Goal: Task Accomplishment & Management: Use online tool/utility

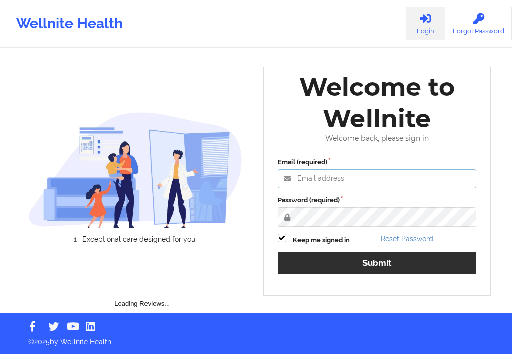
type input "deki@wellnite.com"
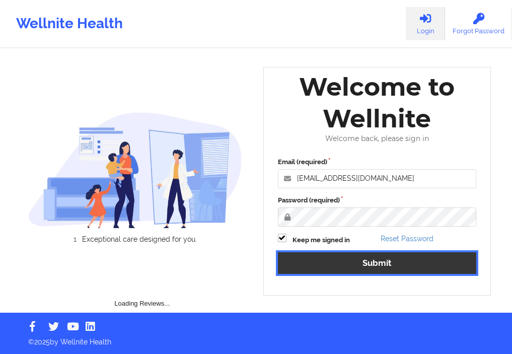
click at [326, 256] on button "Submit" at bounding box center [377, 263] width 199 height 22
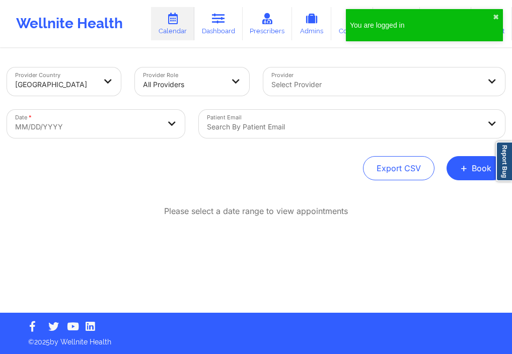
click at [493, 16] on div "You are logged in ✖︎" at bounding box center [424, 25] width 157 height 32
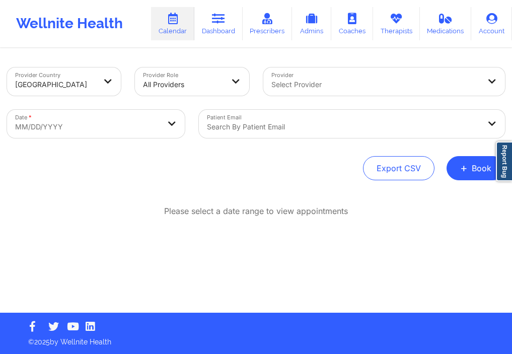
click at [264, 122] on div at bounding box center [343, 127] width 273 height 12
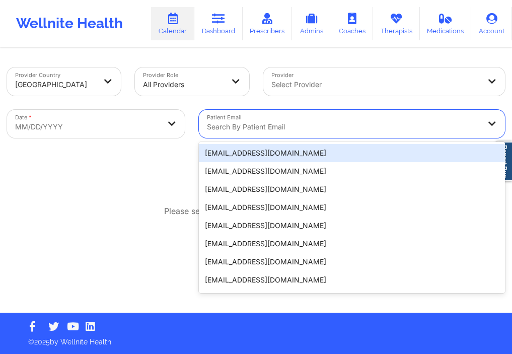
paste input "28yarimarg@gmail.com"
type input "28yarimarg@gmail.com"
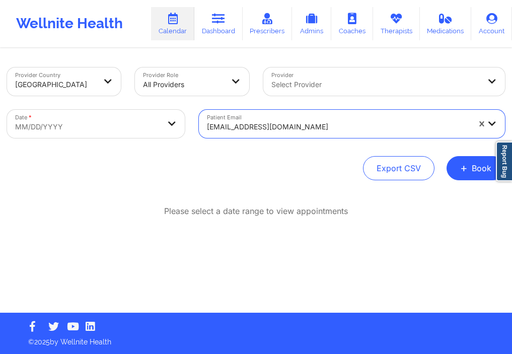
click at [179, 117] on body "Wellnite Health Calendar Dashboard Prescribers Admins Coaches Therapists Medica…" at bounding box center [256, 177] width 512 height 354
select select "2025-8"
select select "2025-9"
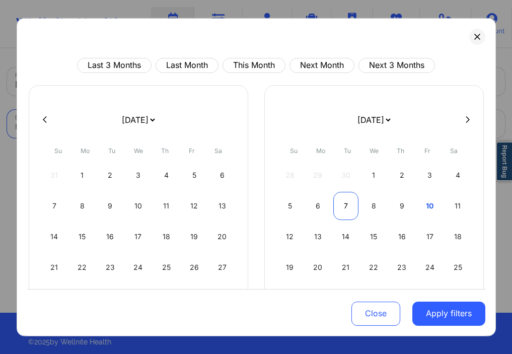
click at [344, 202] on div "7" at bounding box center [346, 205] width 26 height 28
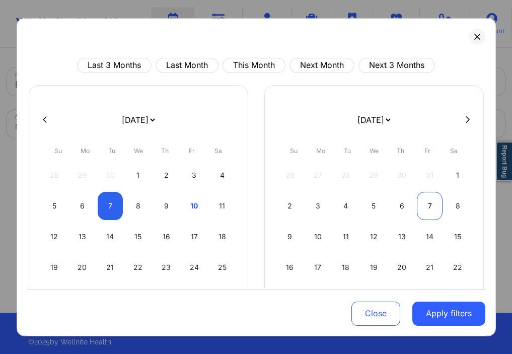
select select "2025-9"
select select "2025-10"
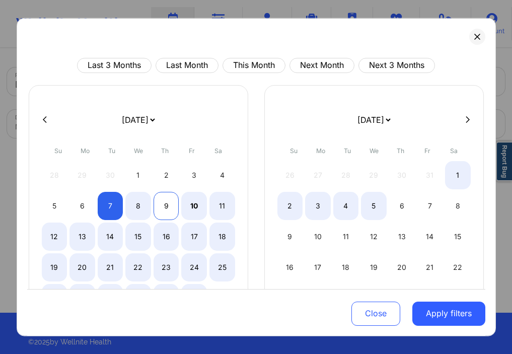
select select "2025-9"
select select "2025-10"
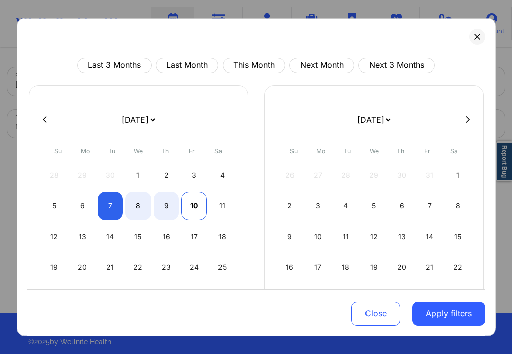
select select "2025-9"
select select "2025-10"
click at [188, 209] on div "10" at bounding box center [194, 205] width 26 height 28
select select "2025-9"
select select "2025-10"
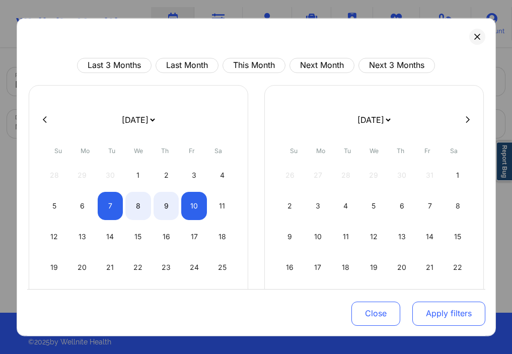
click at [427, 321] on button "Apply filters" at bounding box center [448, 313] width 73 height 24
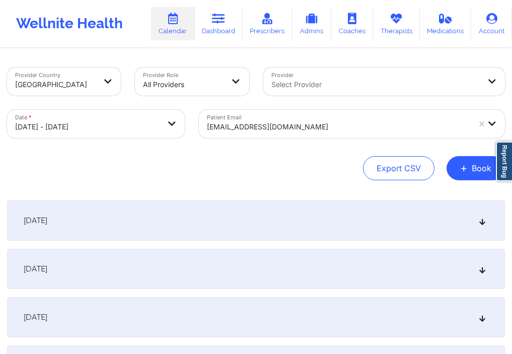
click at [409, 246] on div "October 7, 2025 No appointments October 8, 2025 No appointments October 9, 2025…" at bounding box center [256, 292] width 498 height 185
click at [390, 263] on div "October 8, 2025" at bounding box center [256, 269] width 498 height 40
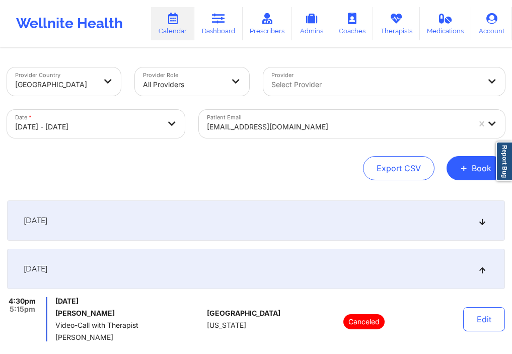
click at [298, 118] on div "28yarimarg@gmail.com" at bounding box center [338, 127] width 263 height 22
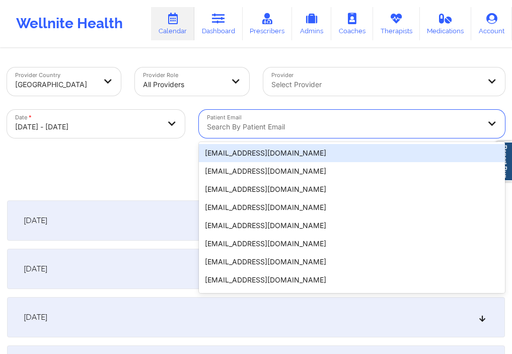
paste input "springfield.cj@gmail.com"
type input "springfield.cj@gmail.com"
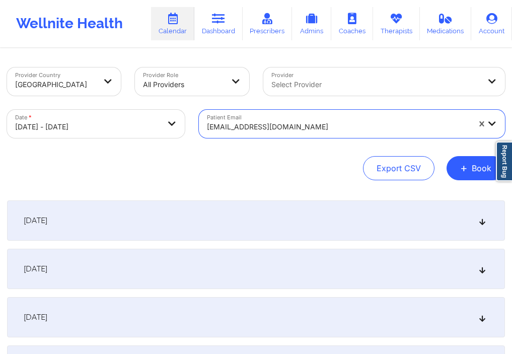
click at [312, 124] on div at bounding box center [338, 127] width 263 height 12
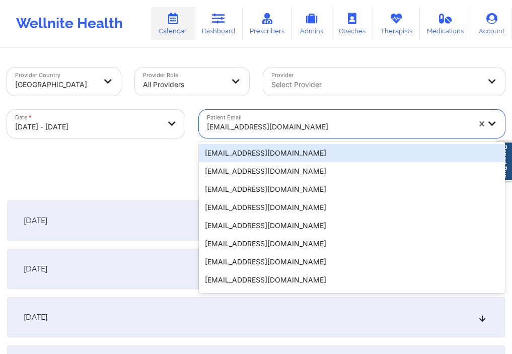
click at [124, 137] on body "Wellnite Health Calendar Dashboard Prescribers Admins Coaches Therapists Medica…" at bounding box center [256, 177] width 512 height 354
select select "2025-9"
select select "2025-10"
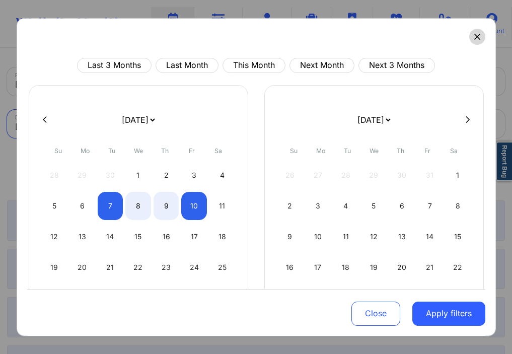
click at [474, 36] on icon at bounding box center [477, 36] width 6 height 6
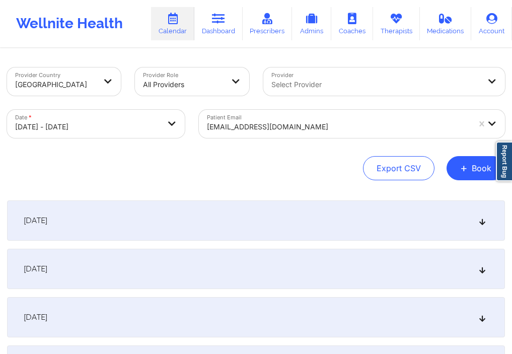
click at [127, 313] on div "October 9, 2025" at bounding box center [256, 317] width 498 height 40
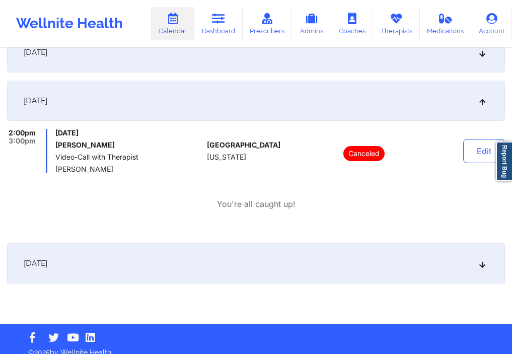
scroll to position [208, 0]
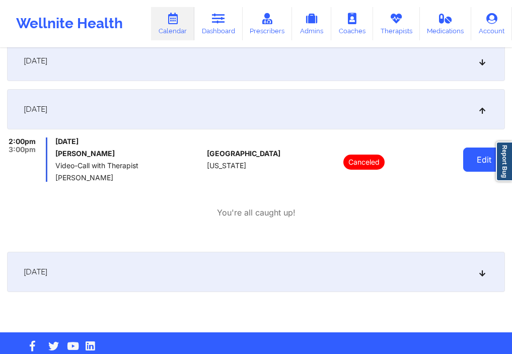
click at [470, 153] on button "Edit" at bounding box center [484, 159] width 42 height 24
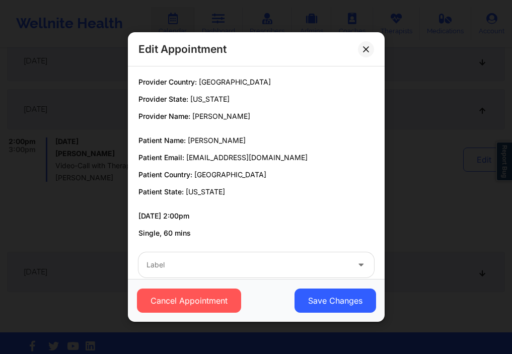
scroll to position [16, 0]
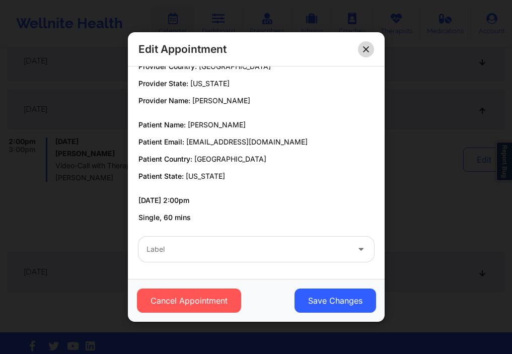
click at [366, 46] on icon at bounding box center [366, 49] width 6 height 6
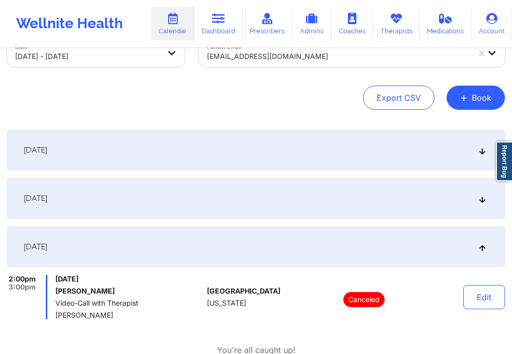
scroll to position [0, 0]
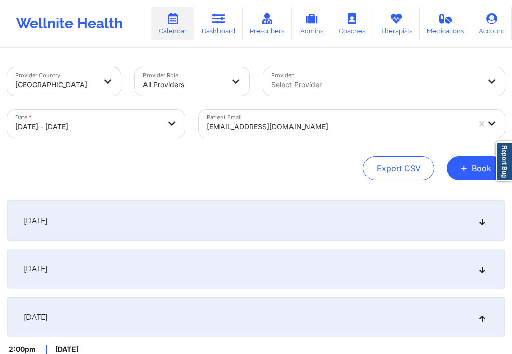
select select "2025-9"
select select "2025-10"
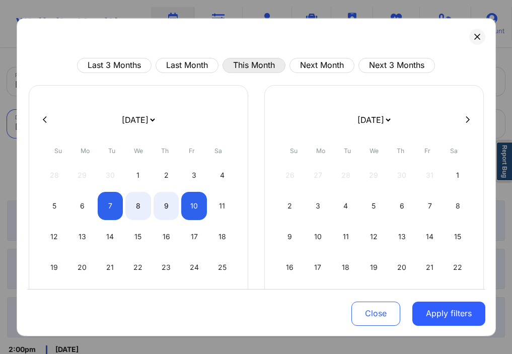
click at [253, 66] on button "This Month" at bounding box center [253, 64] width 63 height 15
select select "2025-9"
select select "2025-10"
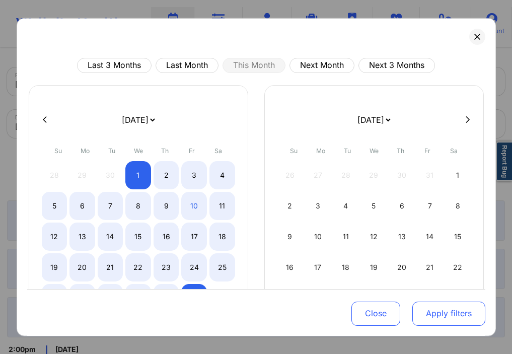
click at [413, 318] on button "Apply filters" at bounding box center [448, 313] width 73 height 24
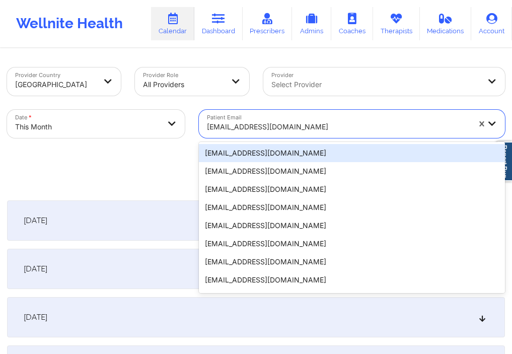
drag, startPoint x: 323, startPoint y: 132, endPoint x: 331, endPoint y: 123, distance: 11.5
click at [331, 123] on div at bounding box center [338, 127] width 263 height 12
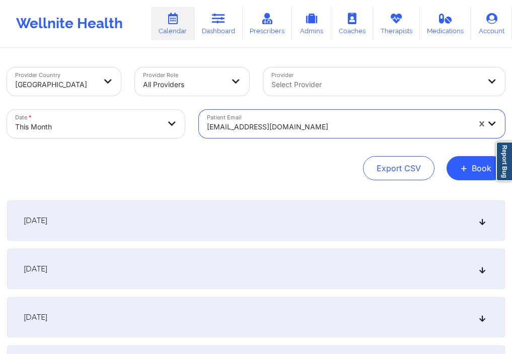
drag, startPoint x: 306, startPoint y: 124, endPoint x: 186, endPoint y: 119, distance: 120.4
click at [186, 119] on div "Provider Country United States Provider Role All Providers Provider Select Prov…" at bounding box center [256, 102] width 512 height 85
click at [486, 123] on div at bounding box center [492, 124] width 24 height 28
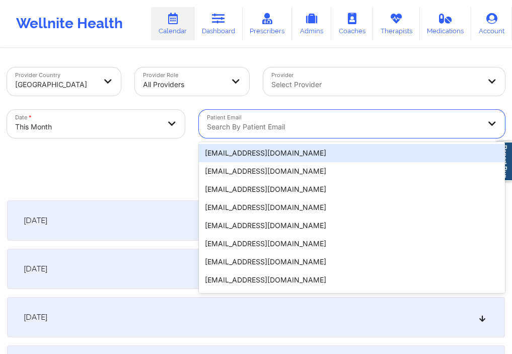
click at [329, 119] on div "Search by patient email" at bounding box center [340, 124] width 282 height 28
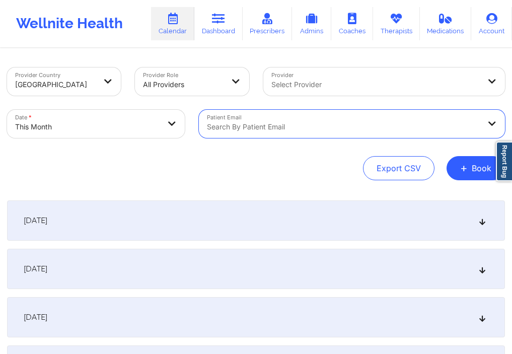
paste input "sam1club@gmail.com"
type input "sam1club@gmail.com"
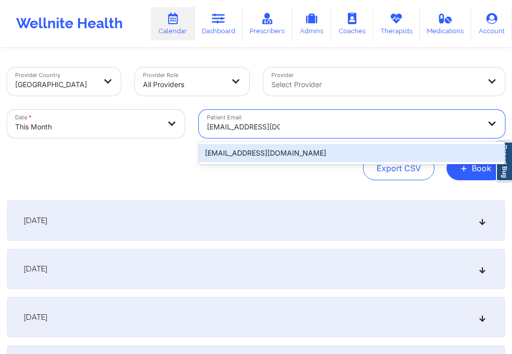
click at [309, 150] on div "sam1club@gmail.com" at bounding box center [352, 153] width 306 height 18
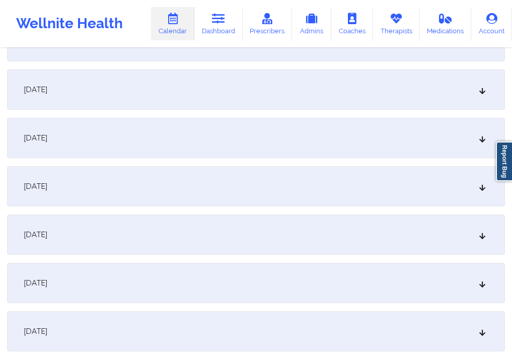
scroll to position [338, 0]
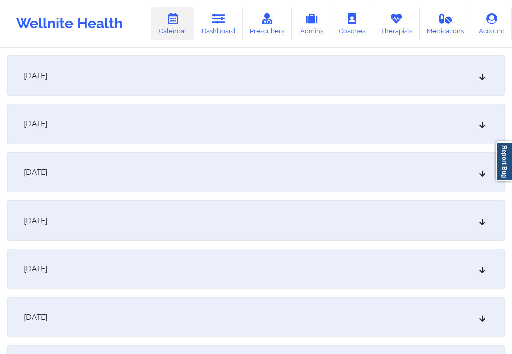
click at [152, 271] on div "October 9, 2025" at bounding box center [256, 269] width 498 height 40
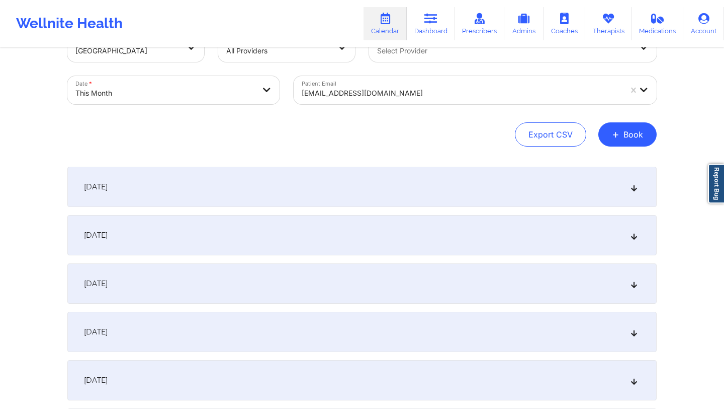
scroll to position [0, 0]
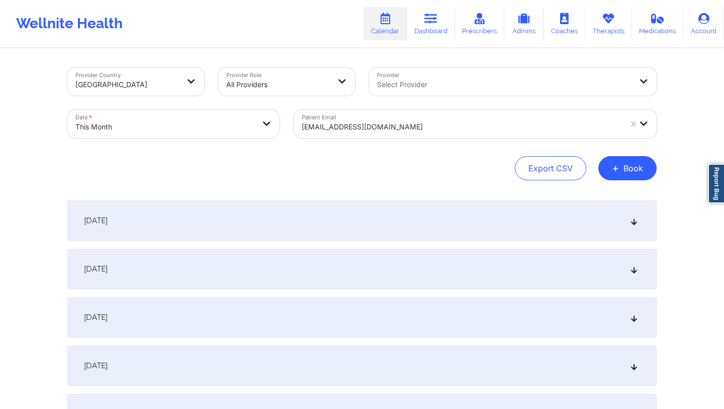
click at [386, 128] on div at bounding box center [462, 127] width 320 height 12
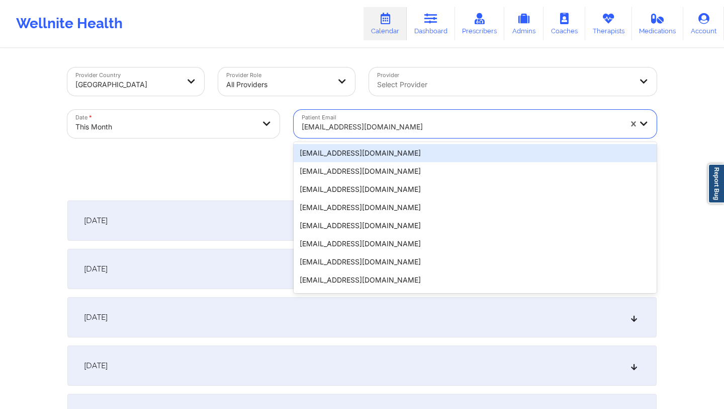
drag, startPoint x: 302, startPoint y: 125, endPoint x: 386, endPoint y: 128, distance: 84.6
click at [386, 128] on div at bounding box center [462, 127] width 320 height 12
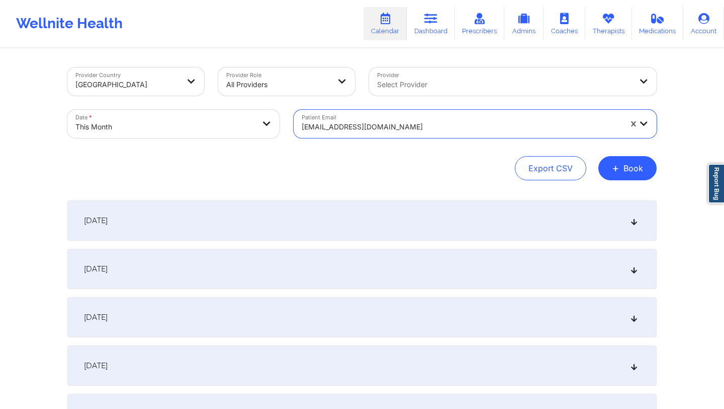
click at [386, 128] on div at bounding box center [462, 127] width 320 height 12
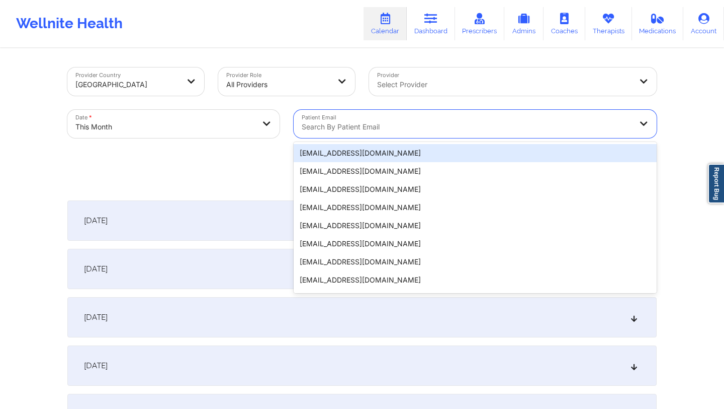
paste input "terry_chun2002@yahoo.com"
type input "terry_chun2002@yahoo.com"
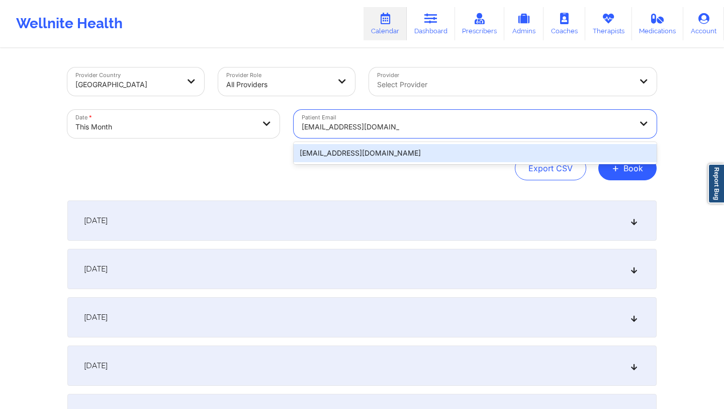
click at [387, 155] on div "terry_chun2002@yahoo.com" at bounding box center [475, 153] width 363 height 18
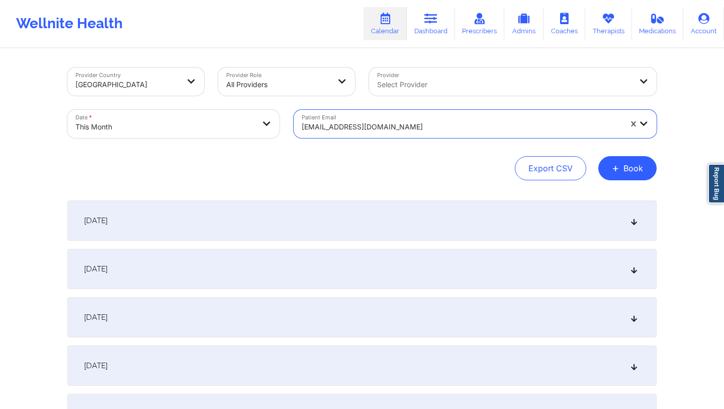
select select "2025-9"
select select "2025-10"
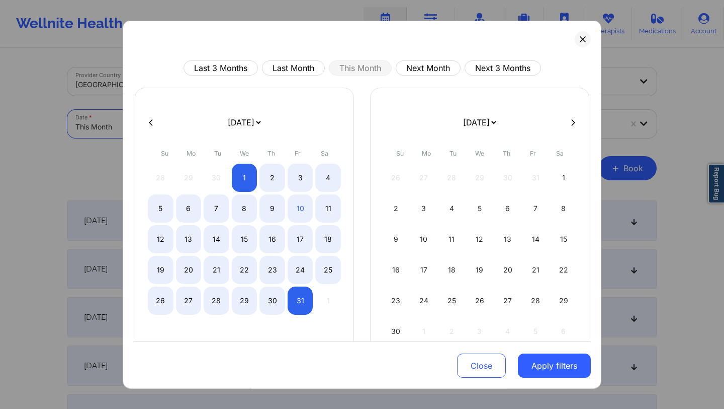
click at [151, 120] on icon at bounding box center [151, 122] width 4 height 8
select select "2025-8"
select select "2025-9"
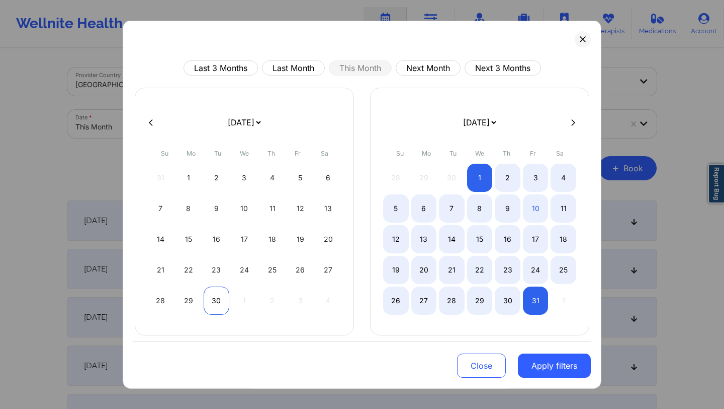
click at [208, 300] on div "30" at bounding box center [217, 300] width 26 height 28
select select "2025-8"
select select "2025-9"
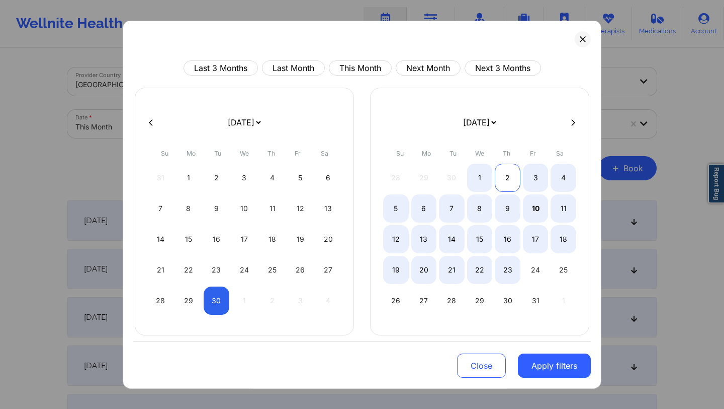
select select "2025-8"
select select "2025-9"
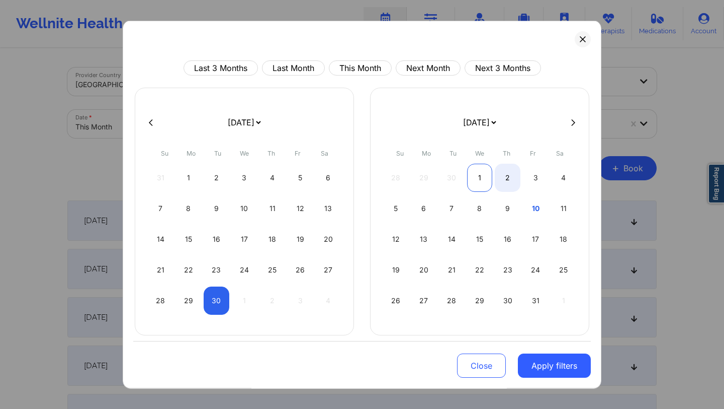
select select "2025-8"
select select "2025-9"
select select "2025-8"
select select "2025-9"
select select "2025-8"
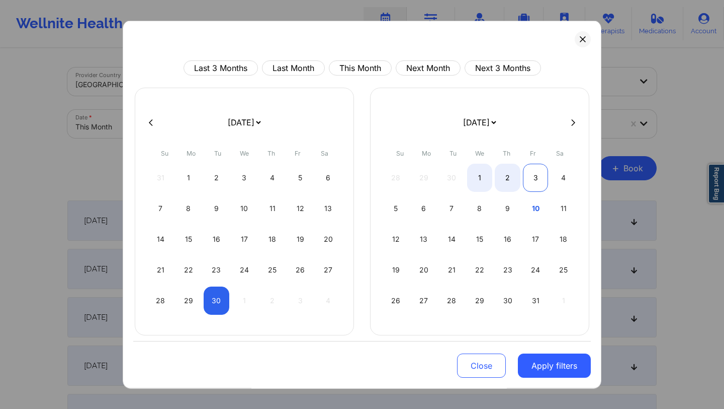
select select "2025-9"
click at [511, 178] on div "3" at bounding box center [536, 178] width 26 height 28
select select "2025-8"
select select "2025-9"
click at [511, 353] on button "Apply filters" at bounding box center [554, 365] width 73 height 24
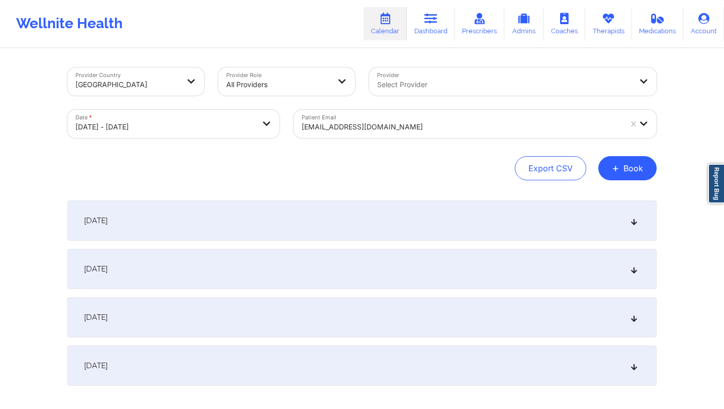
scroll to position [58, 0]
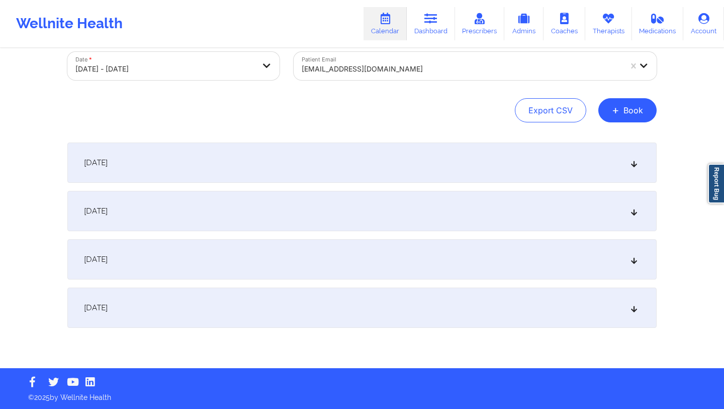
click at [250, 162] on div "September 30, 2025" at bounding box center [362, 162] width 590 height 40
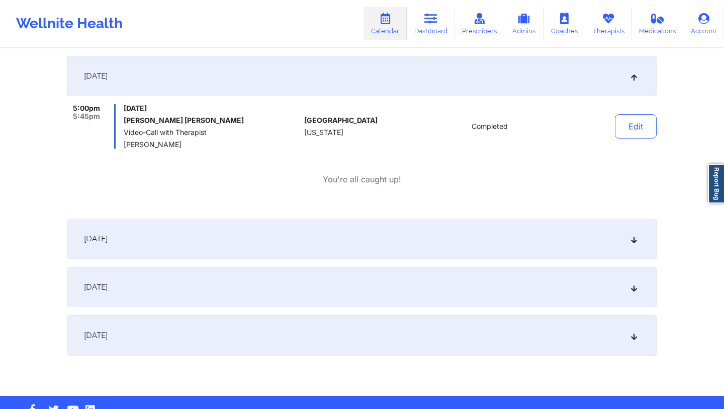
scroll to position [150, 0]
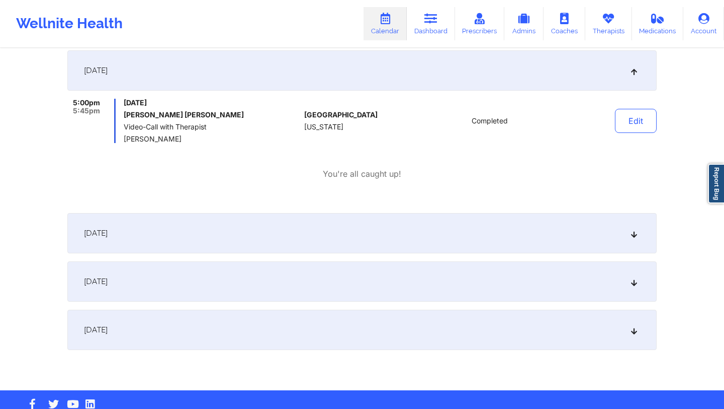
click at [337, 224] on div "October 1, 2025" at bounding box center [362, 233] width 590 height 40
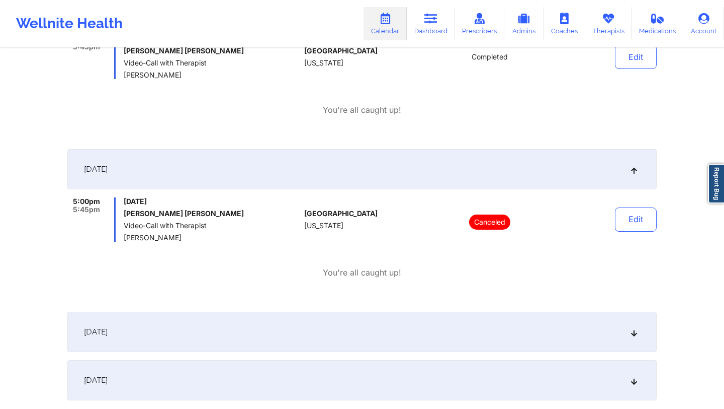
scroll to position [224, 0]
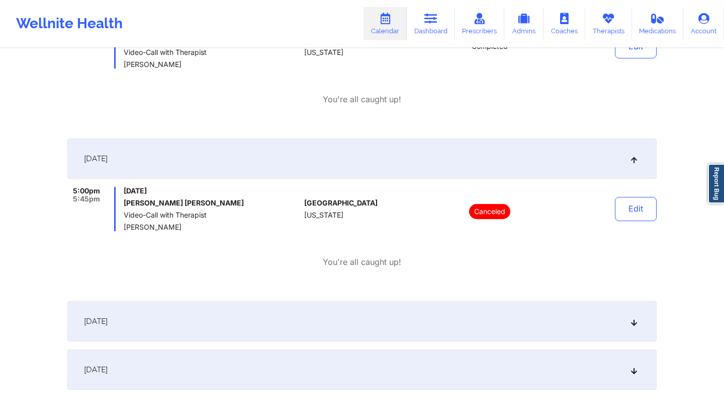
click at [356, 321] on div "October 2, 2025" at bounding box center [362, 321] width 590 height 40
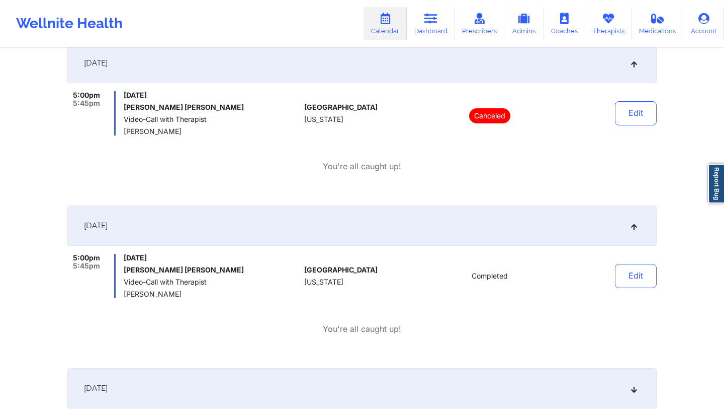
scroll to position [400, 0]
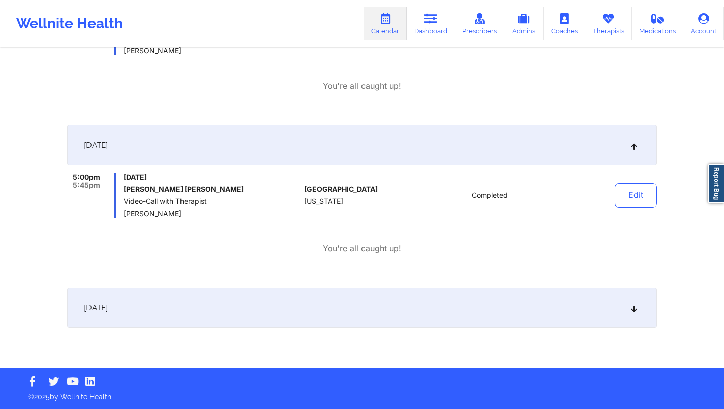
click at [306, 314] on div "October 3, 2025" at bounding box center [362, 307] width 590 height 40
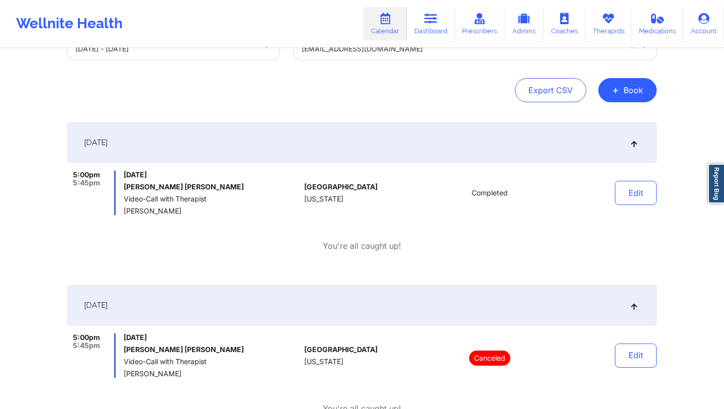
scroll to position [0, 0]
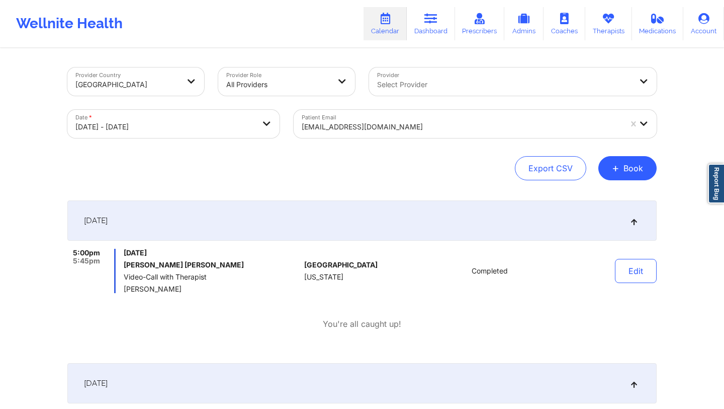
select select "2025-8"
select select "2025-9"
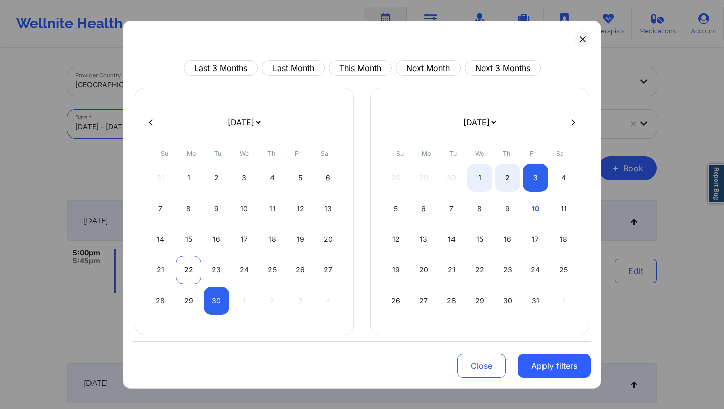
click at [192, 271] on div "22" at bounding box center [189, 270] width 26 height 28
select select "2025-8"
select select "2025-9"
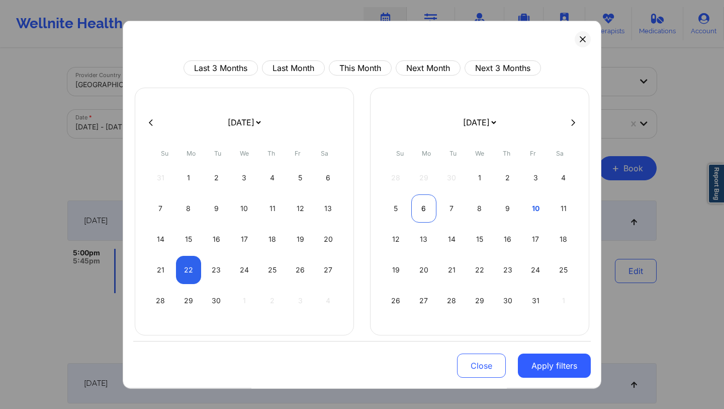
select select "2025-8"
select select "2025-9"
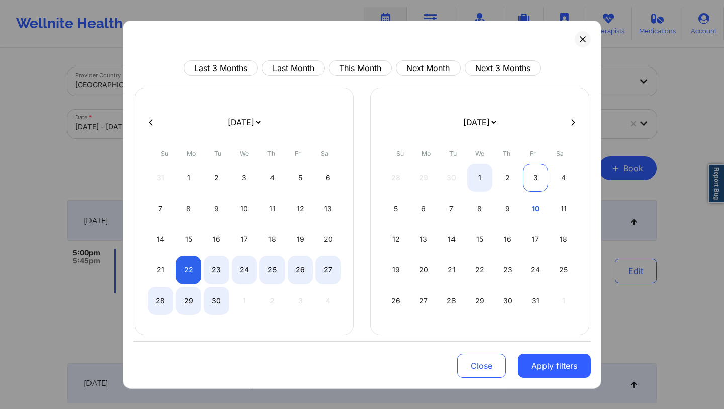
select select "2025-8"
select select "2025-9"
select select "2025-8"
select select "2025-9"
select select "2025-8"
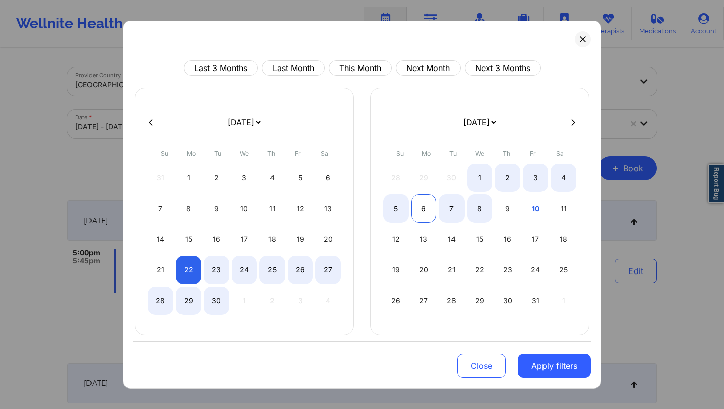
select select "2025-9"
click at [432, 215] on div "6" at bounding box center [425, 208] width 26 height 28
select select "2025-8"
select select "2025-9"
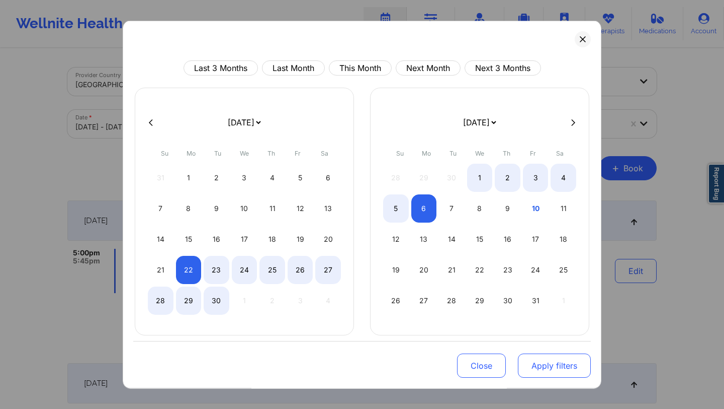
click at [511, 353] on button "Apply filters" at bounding box center [554, 365] width 73 height 24
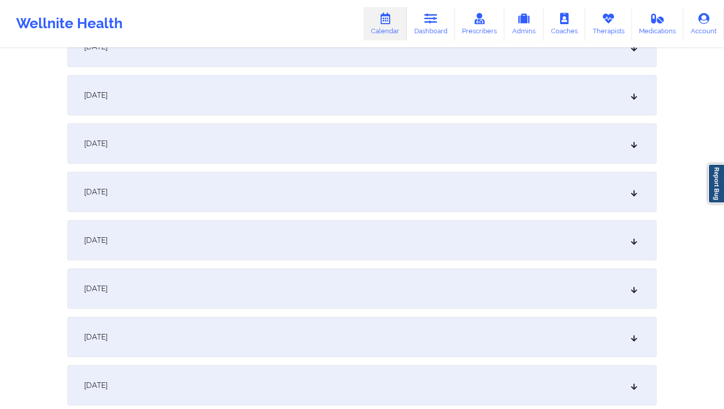
scroll to position [434, 0]
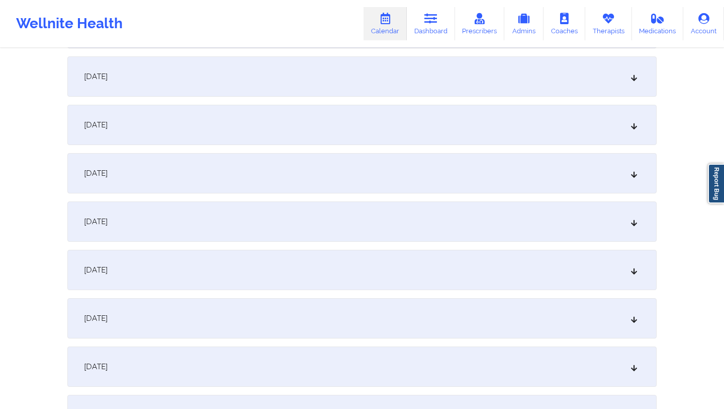
click at [264, 176] on div "September 30, 2025" at bounding box center [362, 173] width 590 height 40
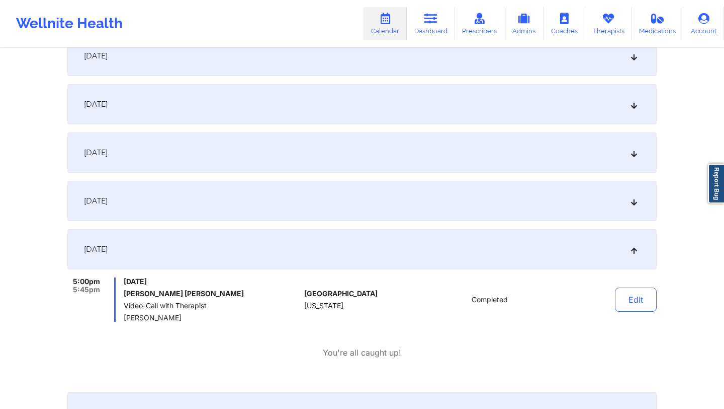
scroll to position [546, 0]
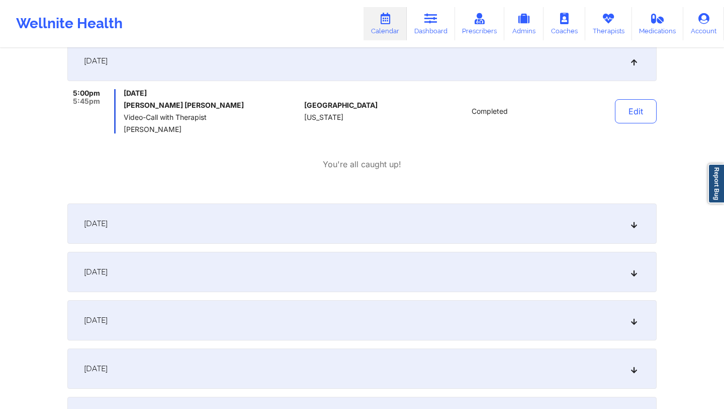
click at [264, 258] on div "October 2, 2025" at bounding box center [362, 272] width 590 height 40
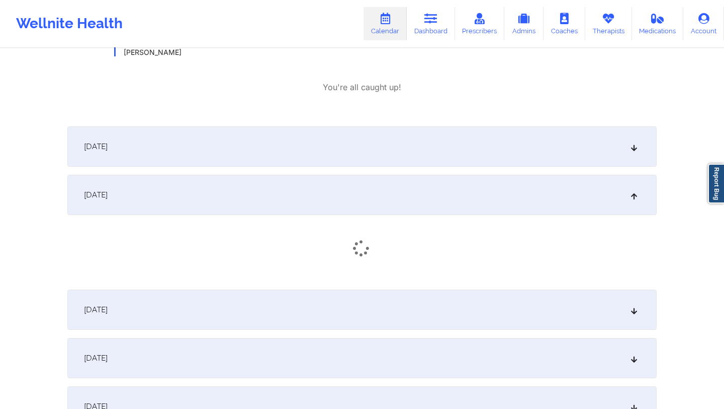
scroll to position [634, 0]
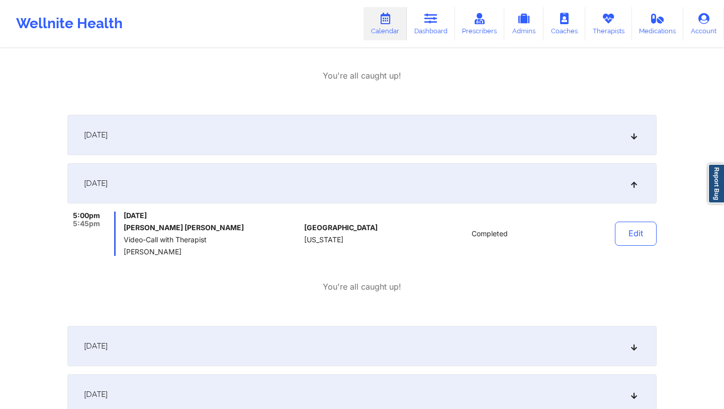
click at [213, 154] on div "October 1, 2025" at bounding box center [362, 135] width 590 height 40
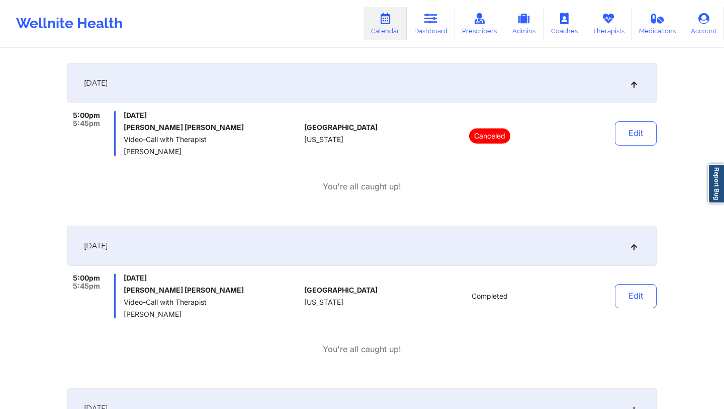
scroll to position [692, 0]
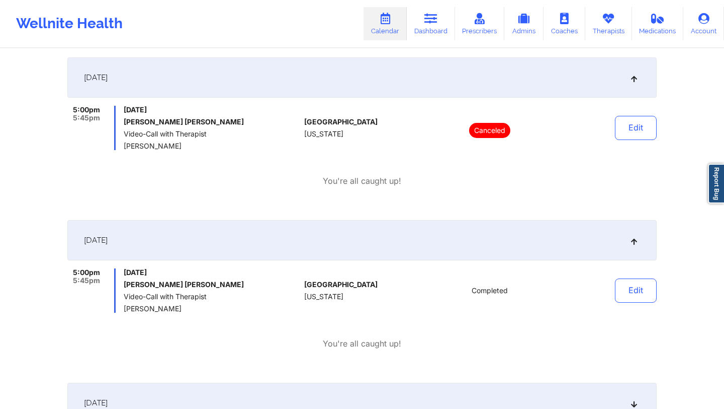
drag, startPoint x: 125, startPoint y: 111, endPoint x: 231, endPoint y: 114, distance: 106.2
click at [231, 114] on div "Wednesday, October 1, 2025 Hae Jung Chun Video-Call with Therapist Jessica Falco" at bounding box center [212, 128] width 177 height 44
drag, startPoint x: 222, startPoint y: 269, endPoint x: 123, endPoint y: 272, distance: 99.1
click at [123, 272] on div "5:00pm 5:45pm Thursday, October 2, 2025 Hae Jung Chun Video-Call with Therapist…" at bounding box center [183, 290] width 233 height 44
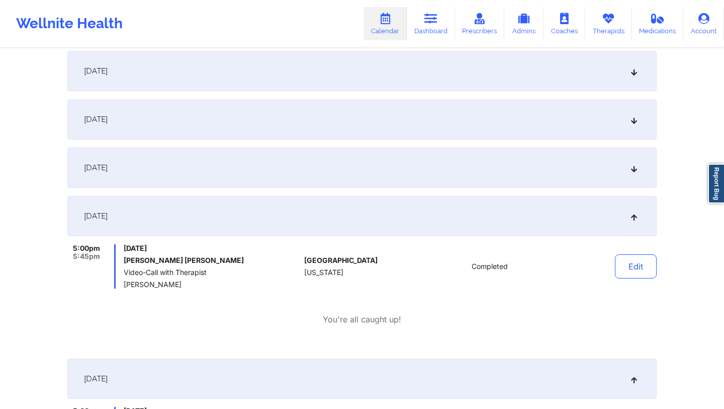
scroll to position [0, 0]
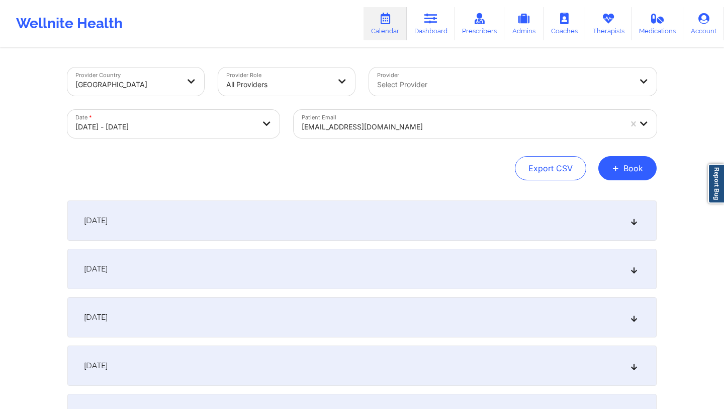
click at [412, 126] on div at bounding box center [462, 127] width 320 height 12
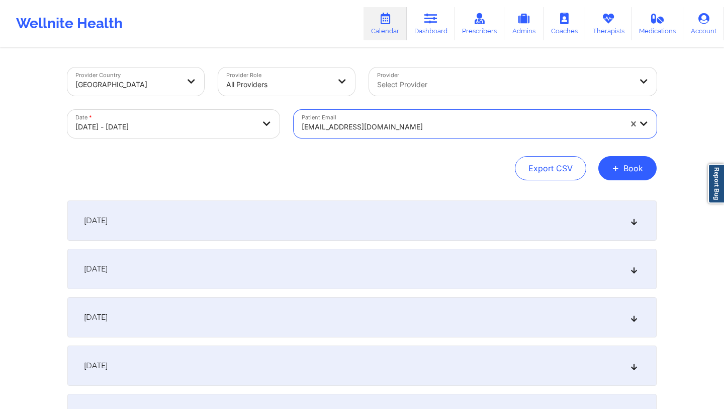
drag, startPoint x: 412, startPoint y: 126, endPoint x: 453, endPoint y: 126, distance: 40.8
click at [453, 126] on div at bounding box center [462, 127] width 320 height 12
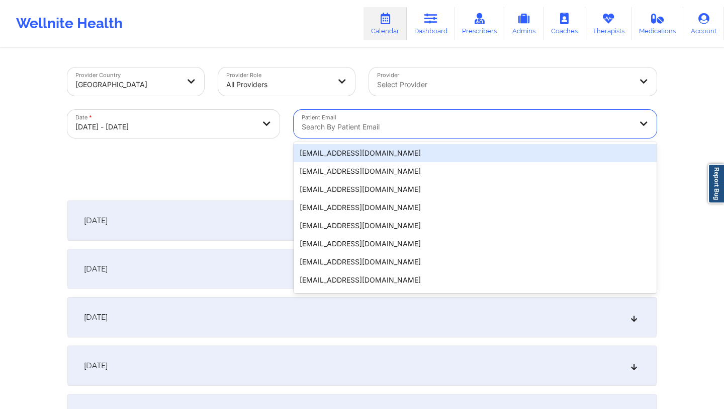
click at [511, 126] on div at bounding box center [467, 127] width 330 height 12
paste input "yashbaldawa.4@gmail.com"
type input "yashbaldawa.4@gmail.com"
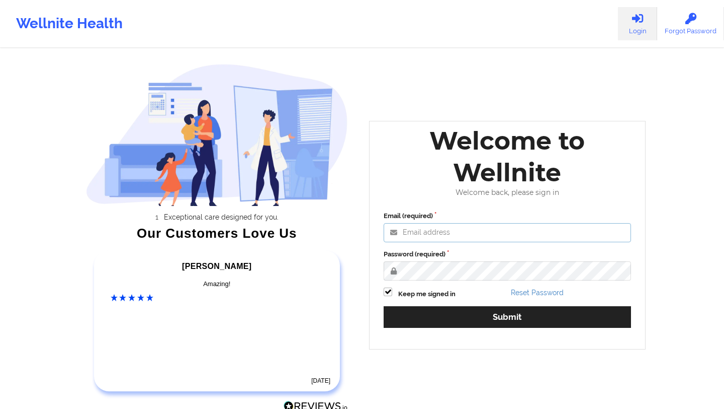
type input "[EMAIL_ADDRESS][DOMAIN_NAME]"
click at [452, 301] on div "Email (required) deki@wellnite.com Password (required) Keep me signed in Reset …" at bounding box center [508, 273] width 262 height 138
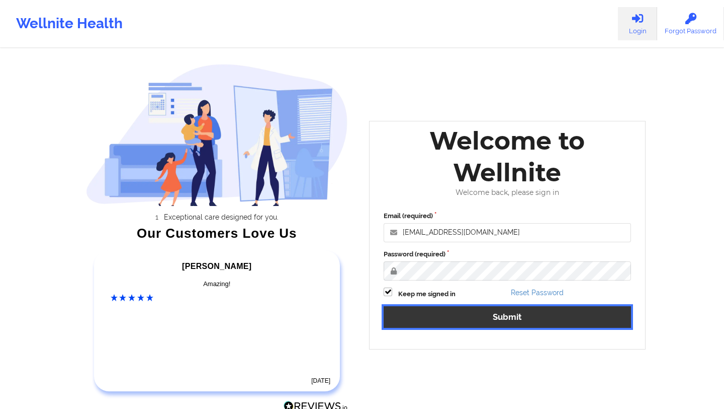
click at [443, 313] on button "Submit" at bounding box center [508, 317] width 248 height 22
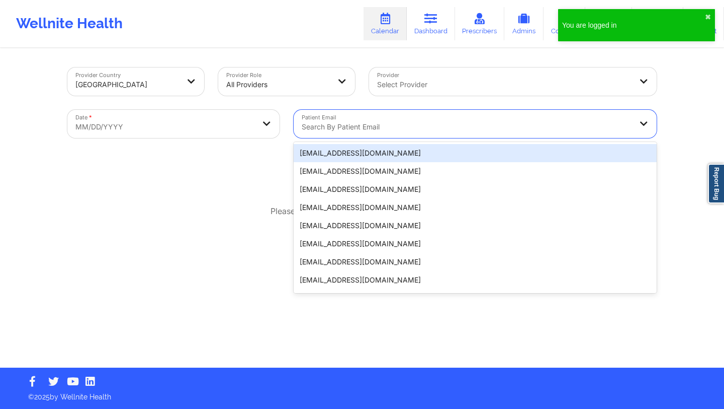
click at [337, 126] on div at bounding box center [467, 127] width 330 height 12
paste input "yashbaldawa.4@gmail.com"
type input "yashbaldawa.4@gmail.com"
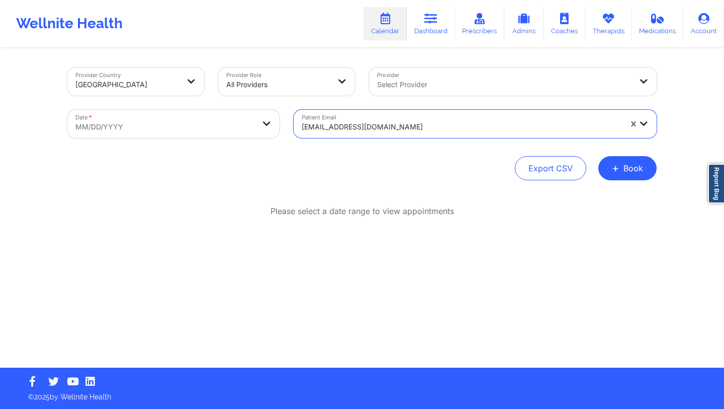
click at [171, 137] on body "You are logged in ✖︎ Wellnite Health Calendar Dashboard Prescribers Admins Coac…" at bounding box center [362, 204] width 724 height 409
select select "2025-8"
select select "2025-9"
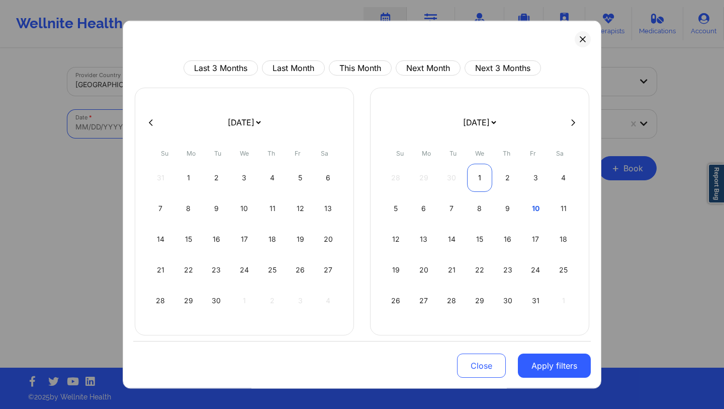
click at [475, 175] on div "1" at bounding box center [480, 178] width 26 height 28
select select "2025-9"
select select "2025-10"
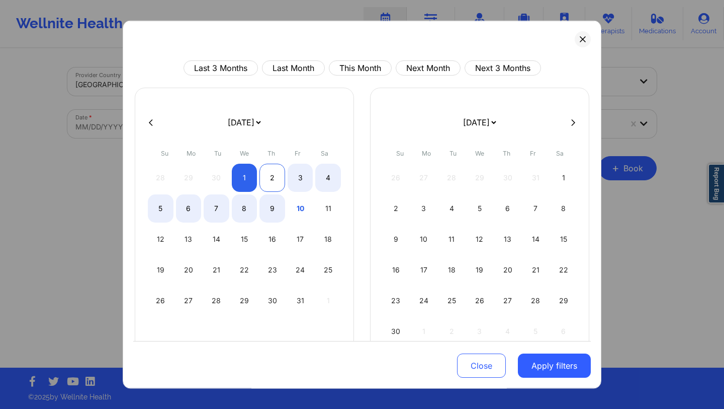
select select "2025-9"
select select "2025-10"
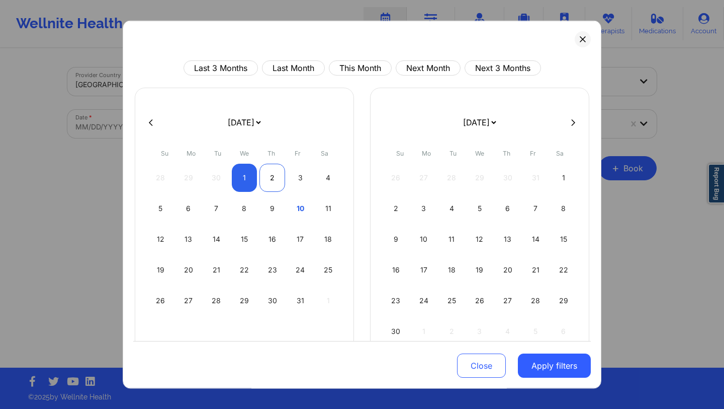
click at [272, 186] on div "2" at bounding box center [273, 178] width 26 height 28
select select "2025-9"
select select "2025-10"
click at [535, 362] on button "Apply filters" at bounding box center [554, 365] width 73 height 24
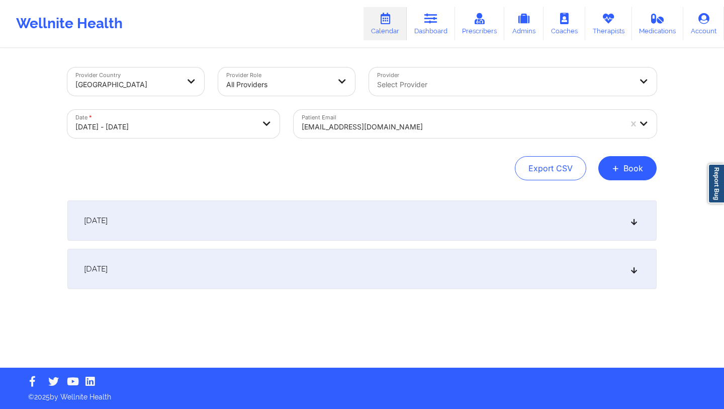
click at [230, 226] on div "October 1, 2025" at bounding box center [362, 220] width 590 height 40
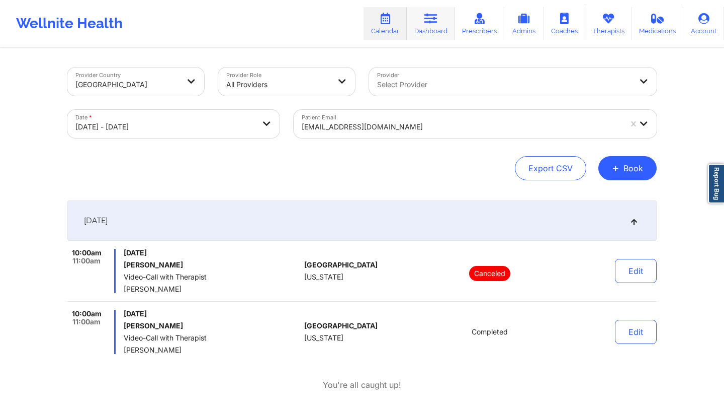
click at [435, 19] on icon at bounding box center [431, 18] width 13 height 11
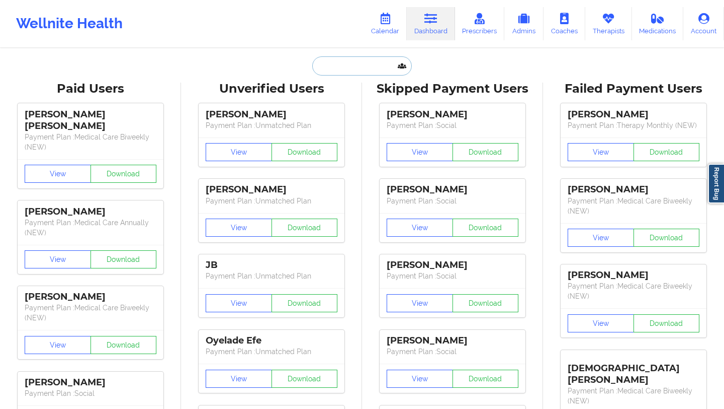
click at [329, 62] on input "text" at bounding box center [362, 65] width 100 height 19
paste input "yashbaldawa.4@gmail.com"
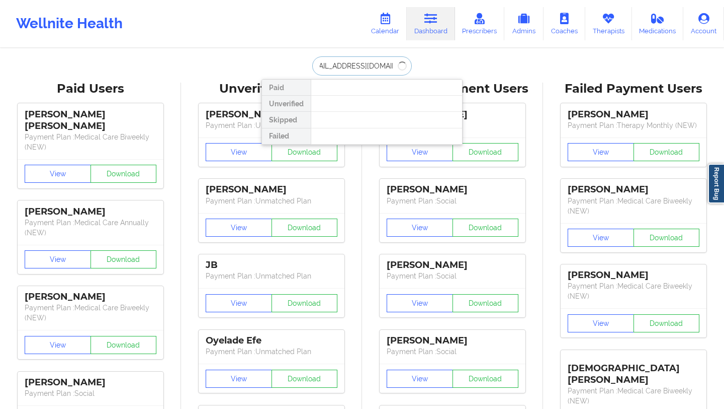
type input "yashbaldawa.4@gmail.com"
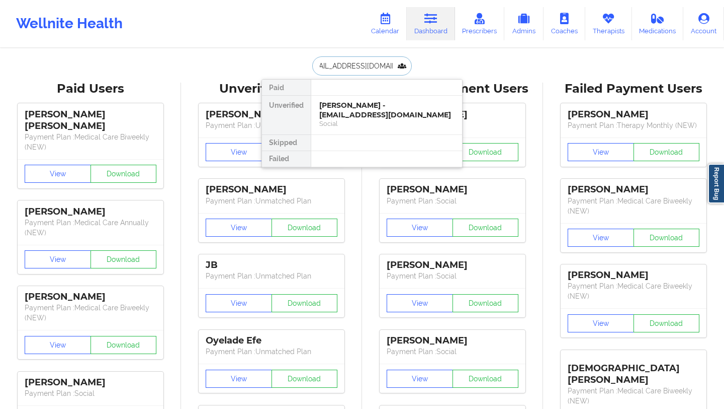
scroll to position [0, 0]
click at [350, 106] on div "Yash Baldawa - yashbaldawa.4@gmail.com" at bounding box center [386, 110] width 135 height 19
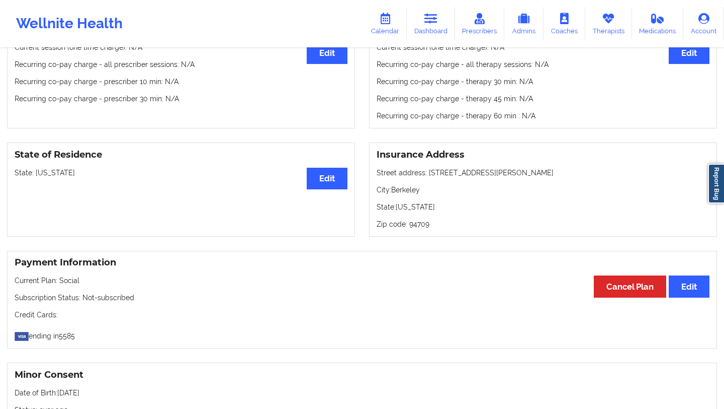
scroll to position [275, 0]
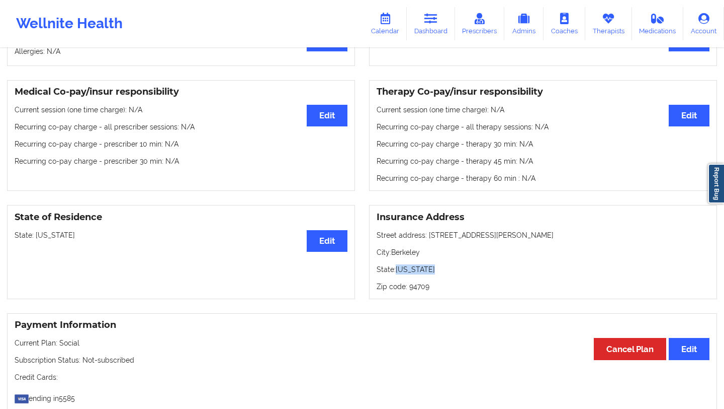
drag, startPoint x: 398, startPoint y: 275, endPoint x: 429, endPoint y: 275, distance: 31.2
click at [429, 274] on p "State: California" at bounding box center [543, 269] width 333 height 10
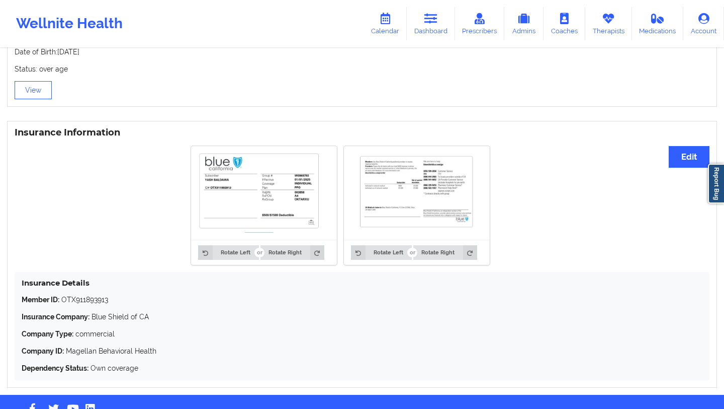
scroll to position [708, 0]
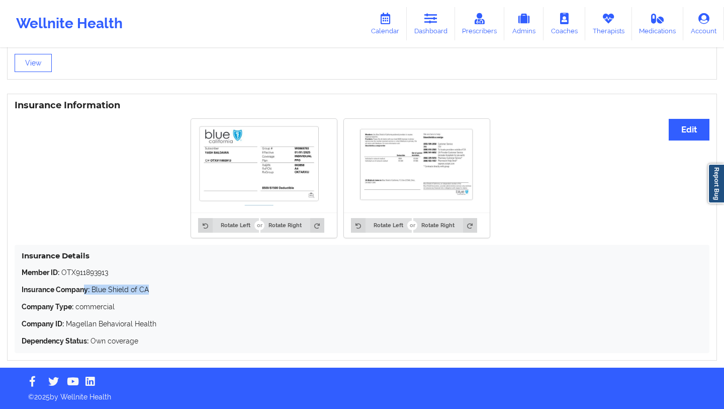
drag, startPoint x: 154, startPoint y: 289, endPoint x: 87, endPoint y: 291, distance: 67.4
click at [87, 291] on p "Insurance Company: Blue Shield of CA" at bounding box center [362, 289] width 681 height 10
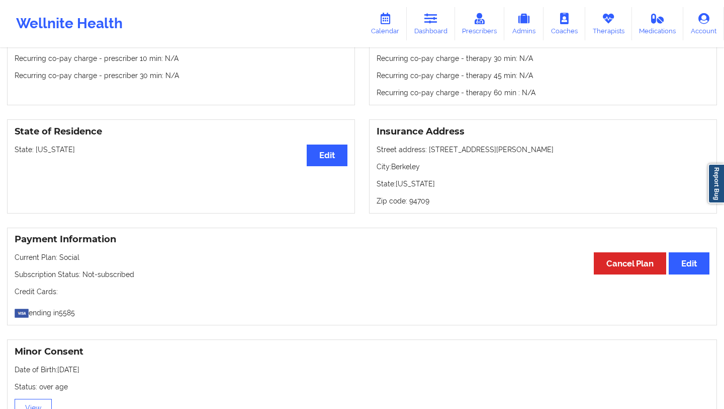
scroll to position [355, 0]
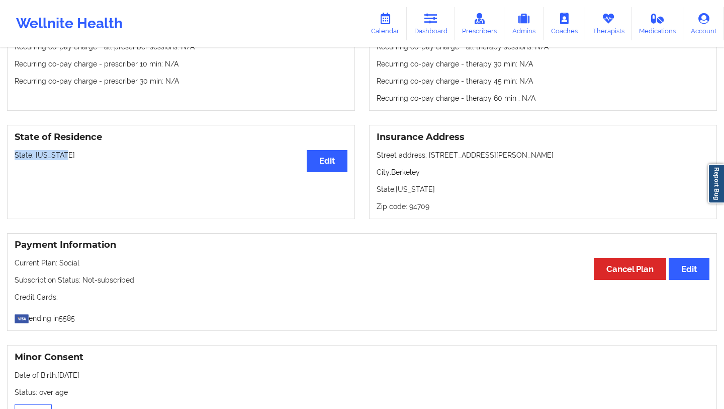
drag, startPoint x: 71, startPoint y: 152, endPoint x: 84, endPoint y: 158, distance: 13.7
click at [84, 158] on div "State of Residence Edit State: New York" at bounding box center [181, 172] width 348 height 94
drag, startPoint x: 423, startPoint y: 156, endPoint x: 501, endPoint y: 153, distance: 78.5
click at [501, 153] on p "Street address: 1385 Shattuck Ave" at bounding box center [543, 155] width 333 height 10
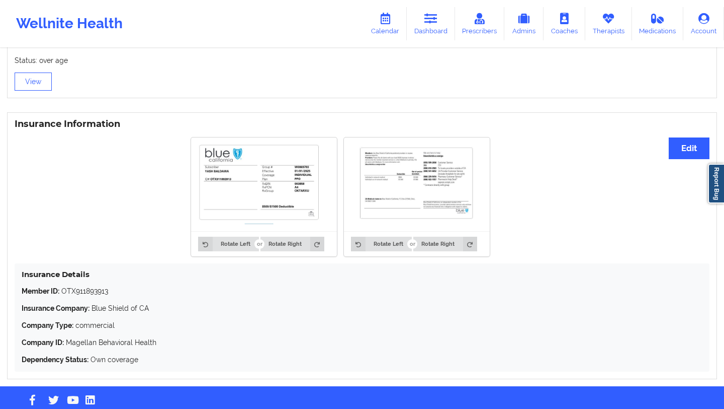
scroll to position [708, 0]
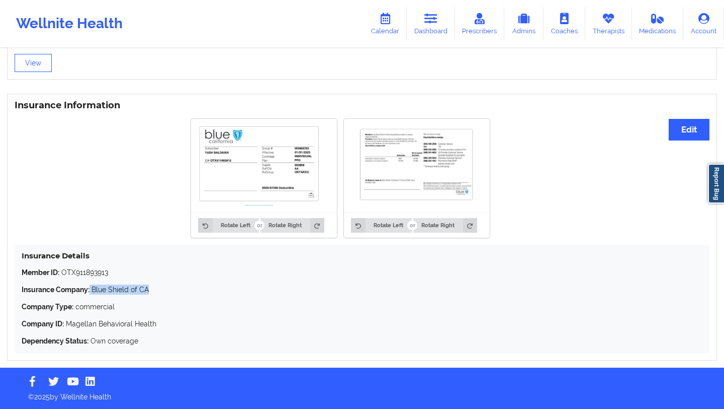
drag, startPoint x: 158, startPoint y: 292, endPoint x: 92, endPoint y: 289, distance: 66.5
click at [91, 289] on p "Insurance Company: Blue Shield of CA" at bounding box center [362, 289] width 681 height 10
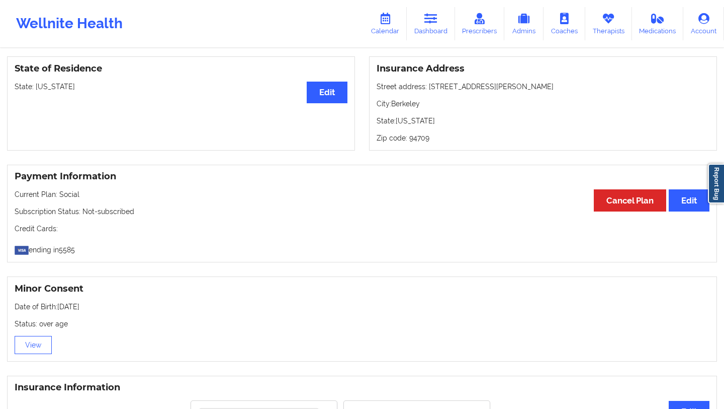
scroll to position [330, 0]
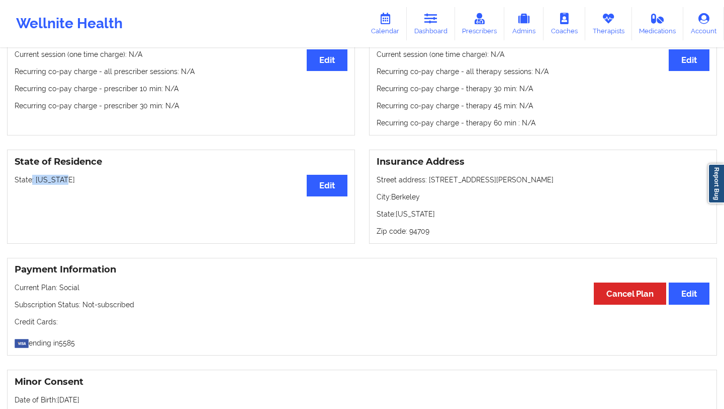
drag, startPoint x: 72, startPoint y: 184, endPoint x: 32, endPoint y: 183, distance: 40.8
click at [31, 184] on p "State: New York" at bounding box center [181, 180] width 333 height 10
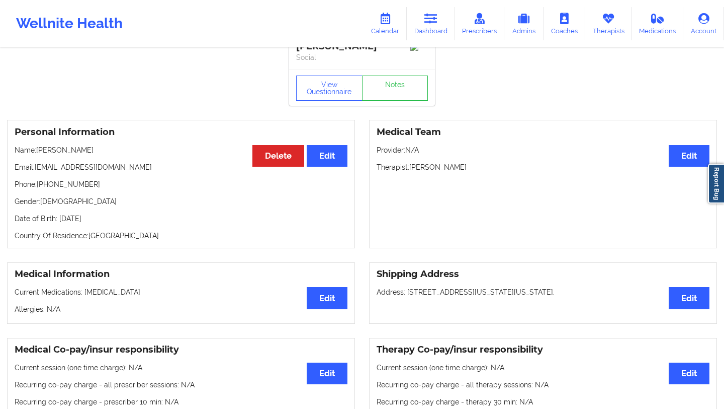
scroll to position [19, 0]
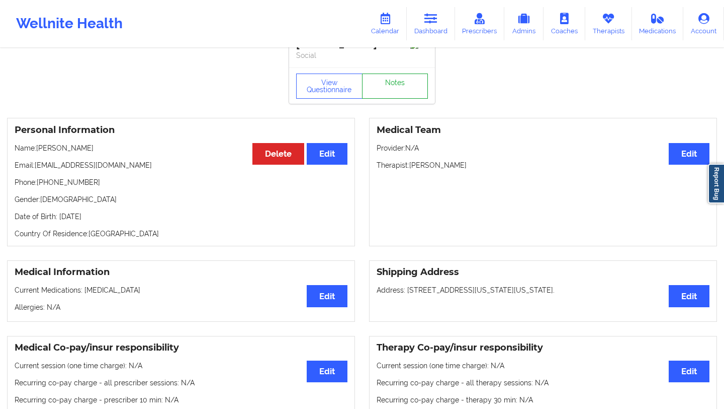
click at [398, 93] on link "Notes" at bounding box center [395, 85] width 66 height 25
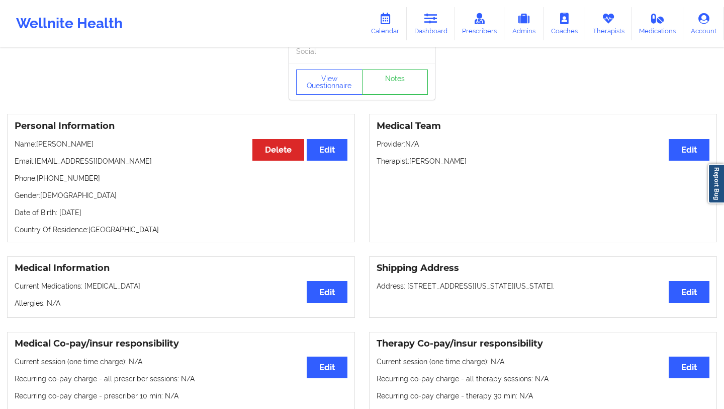
scroll to position [22, 0]
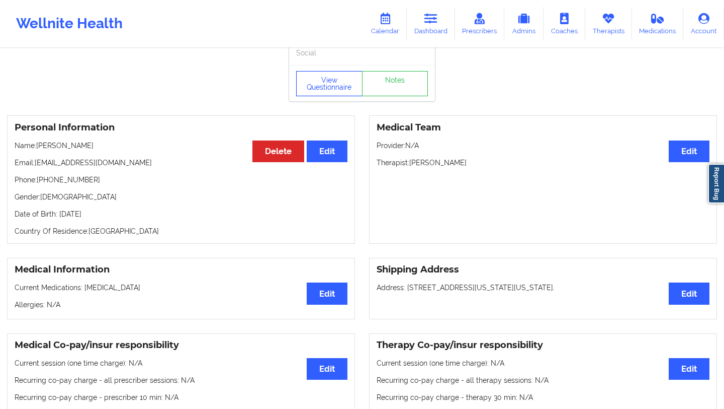
click at [335, 75] on button "View Questionnaire" at bounding box center [329, 83] width 66 height 25
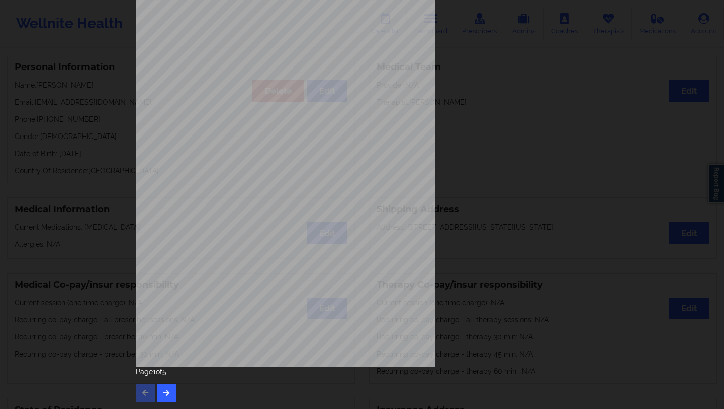
scroll to position [83, 0]
click at [164, 386] on button "button" at bounding box center [167, 392] width 20 height 18
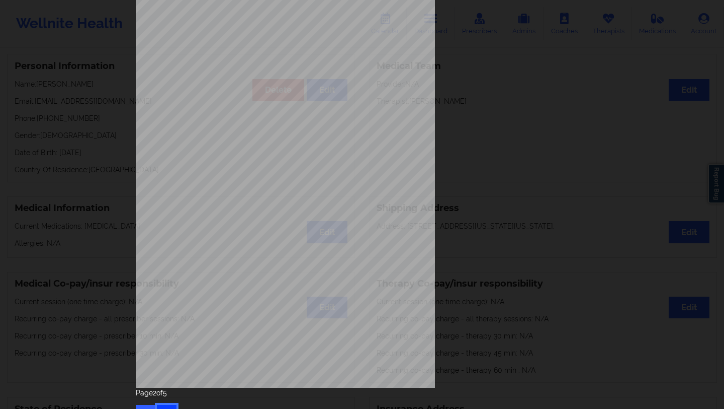
scroll to position [71, 0]
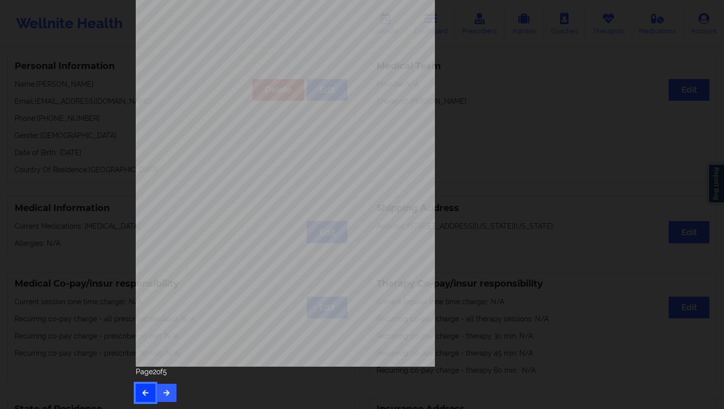
click at [143, 392] on icon "button" at bounding box center [145, 392] width 9 height 6
click at [168, 389] on icon "button" at bounding box center [166, 392] width 9 height 6
click at [141, 395] on icon "button" at bounding box center [145, 392] width 9 height 6
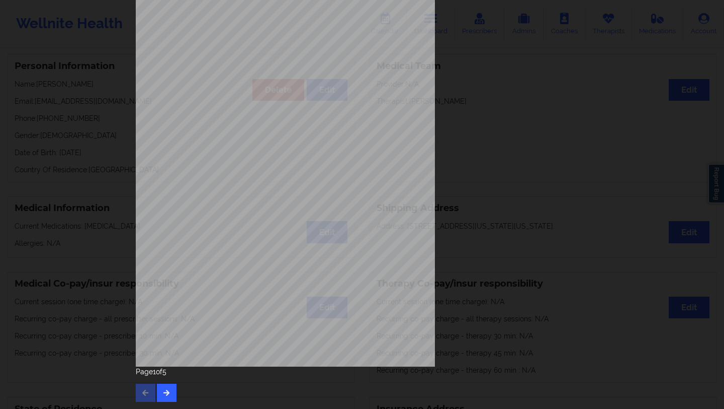
click at [165, 401] on div "1161 Mission St San Francisco, CA, 94103 What state do you live in ? New York F…" at bounding box center [362, 172] width 467 height 473
click at [167, 392] on icon "button" at bounding box center [166, 392] width 9 height 6
click at [162, 388] on button "button" at bounding box center [167, 392] width 20 height 18
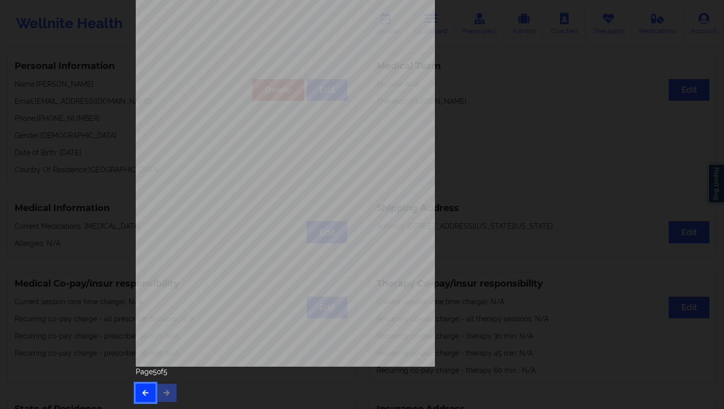
click at [141, 391] on icon "button" at bounding box center [145, 392] width 9 height 6
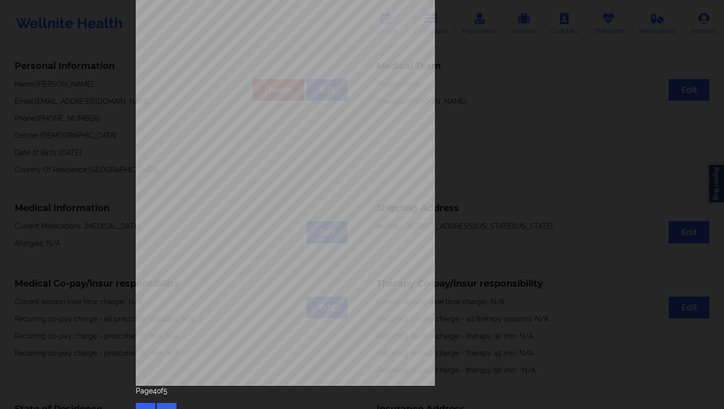
scroll to position [0, 0]
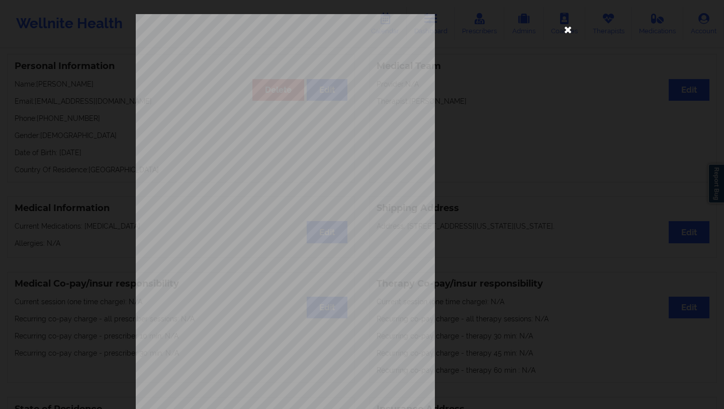
click at [563, 32] on icon at bounding box center [568, 29] width 16 height 16
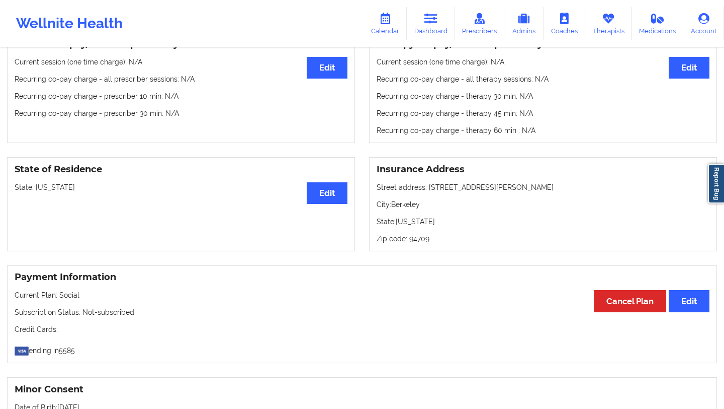
scroll to position [323, 0]
click at [684, 303] on button "Edit" at bounding box center [689, 300] width 41 height 22
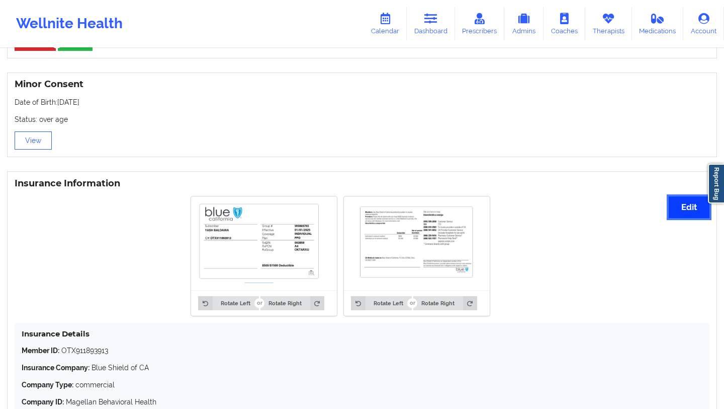
click at [706, 212] on button "Edit" at bounding box center [689, 207] width 41 height 22
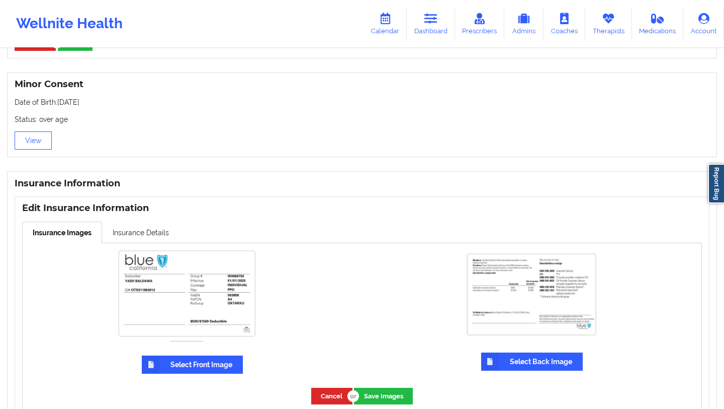
scroll to position [740, 0]
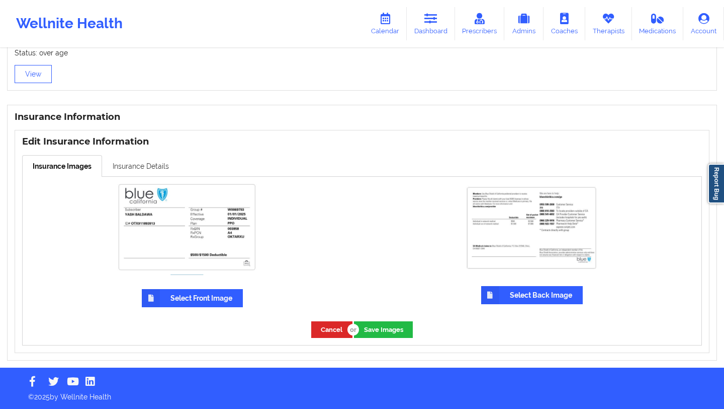
click at [136, 165] on link "Insurance Details" at bounding box center [140, 165] width 77 height 21
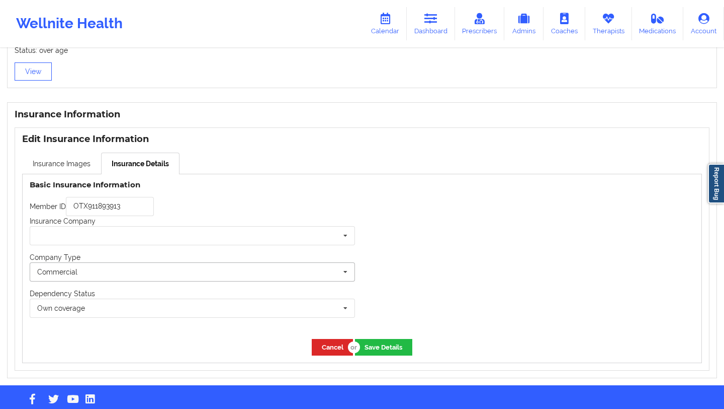
scroll to position [760, 0]
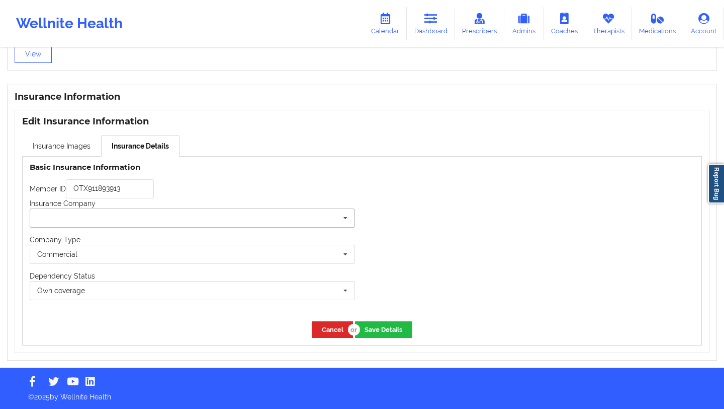
click at [109, 214] on input "text" at bounding box center [193, 218] width 324 height 18
type input "bl"
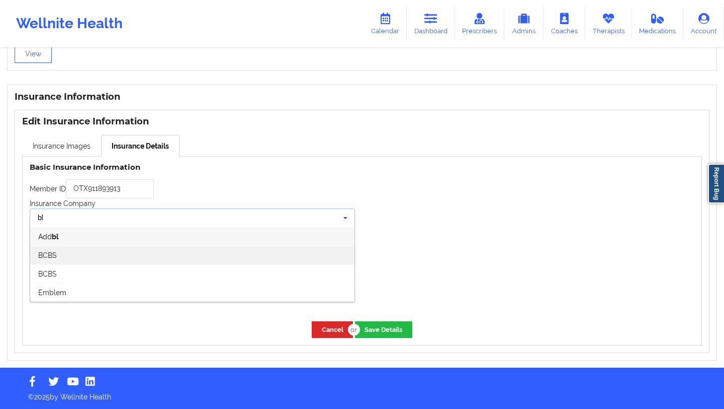
click at [55, 255] on span "BCBS" at bounding box center [47, 255] width 19 height 8
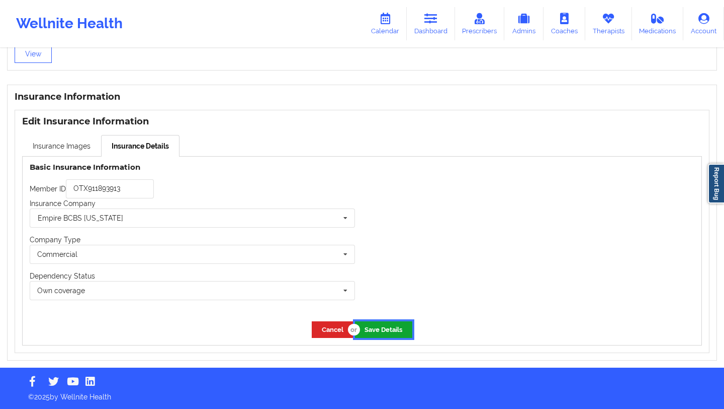
click at [378, 324] on button "Save Details" at bounding box center [383, 329] width 57 height 17
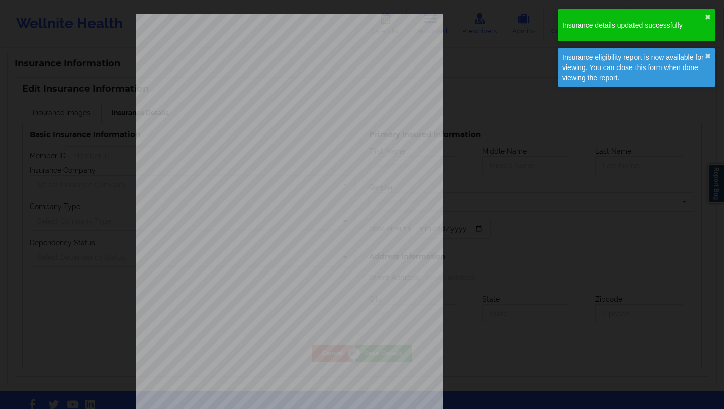
type input "OTX911893913"
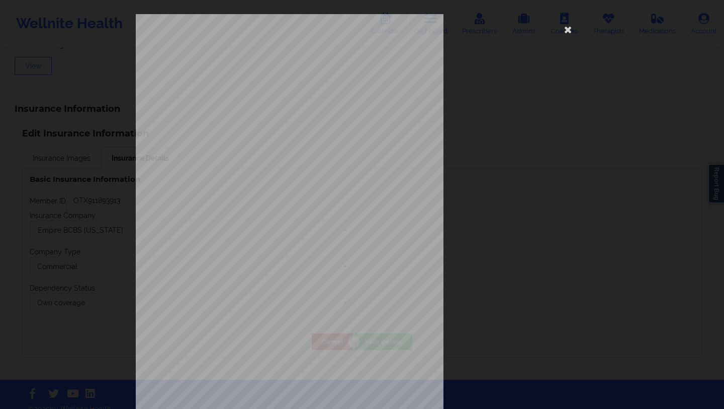
scroll to position [740, 0]
click at [565, 32] on icon at bounding box center [568, 29] width 16 height 16
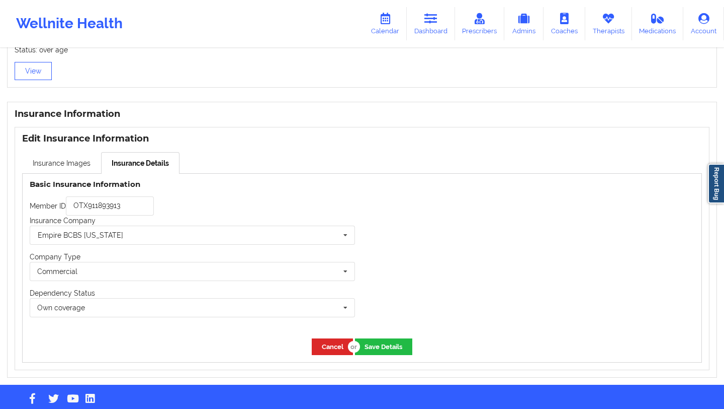
scroll to position [760, 0]
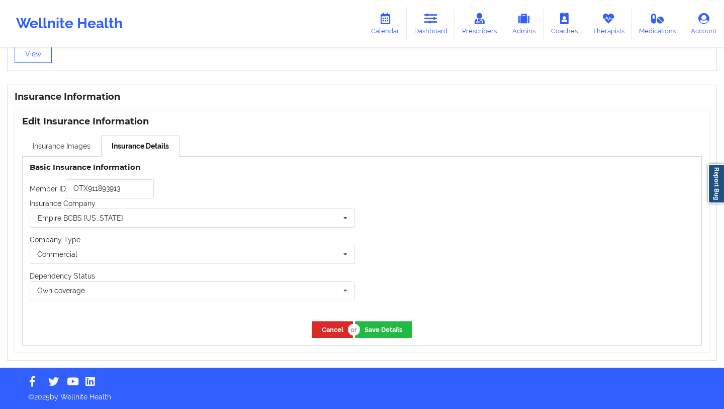
click at [68, 148] on link "Insurance Images" at bounding box center [61, 145] width 79 height 21
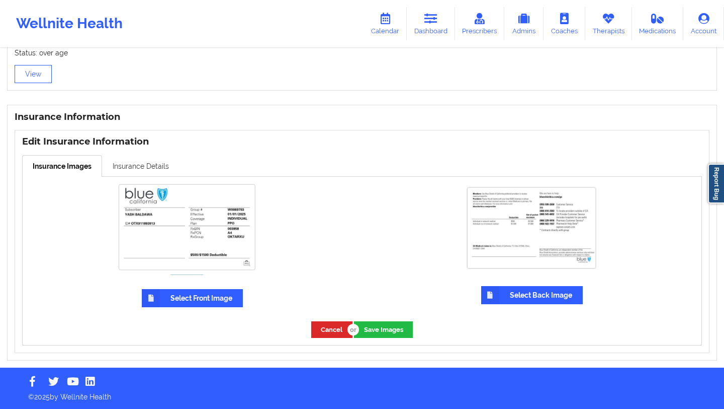
click at [122, 166] on link "Insurance Details" at bounding box center [140, 165] width 77 height 21
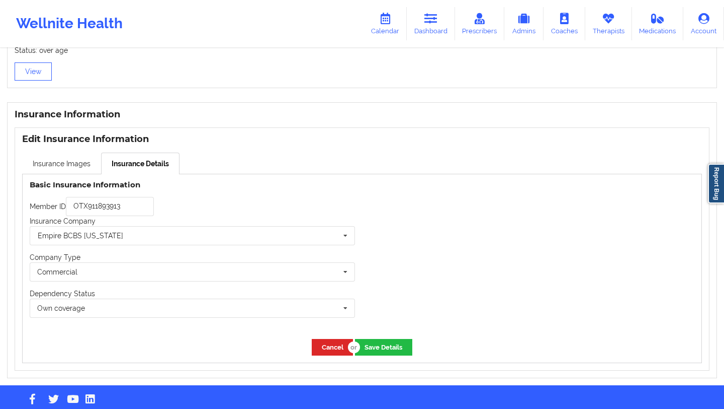
scroll to position [760, 0]
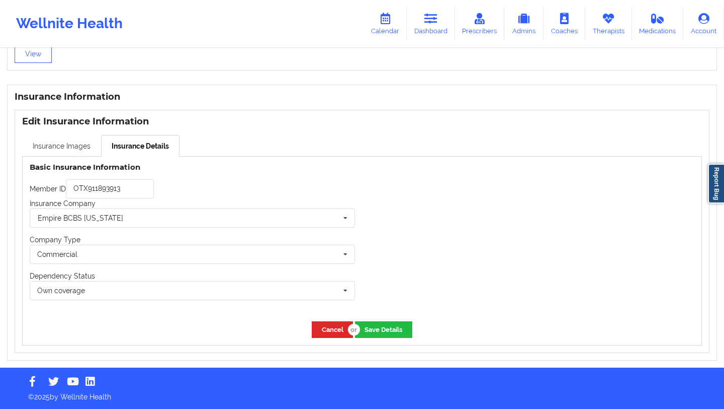
click at [88, 144] on link "Insurance Images" at bounding box center [61, 145] width 79 height 21
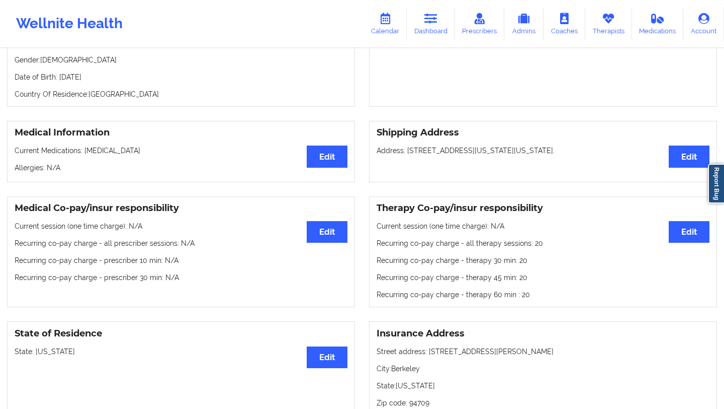
scroll to position [0, 0]
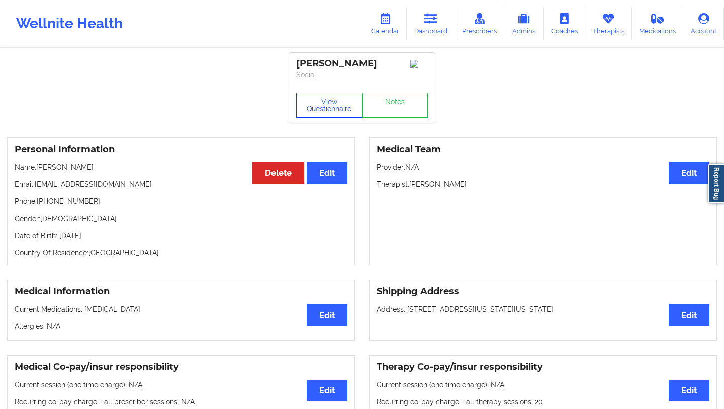
click at [327, 107] on button "View Questionnaire" at bounding box center [329, 105] width 66 height 25
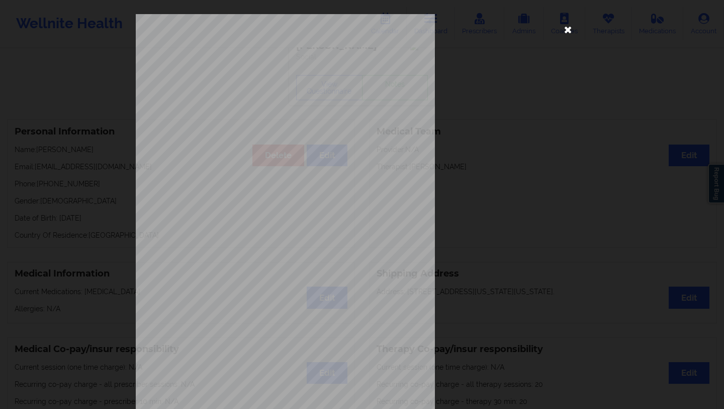
click at [567, 29] on icon at bounding box center [568, 29] width 16 height 16
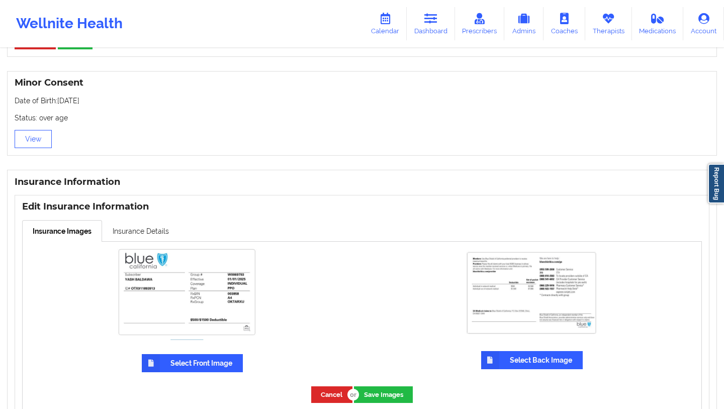
scroll to position [740, 0]
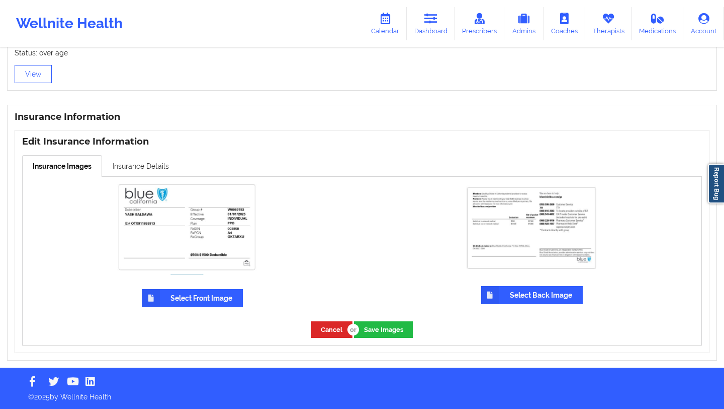
click at [141, 171] on link "Insurance Details" at bounding box center [140, 165] width 77 height 21
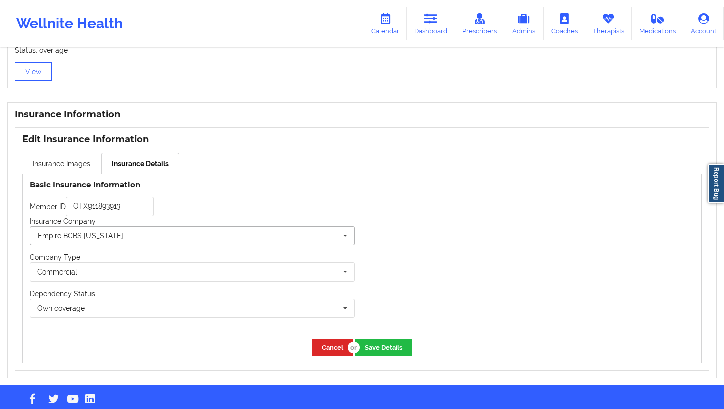
scroll to position [760, 0]
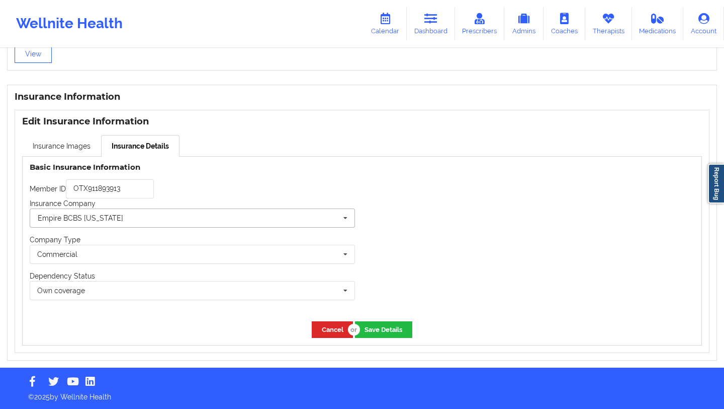
click at [166, 221] on input "text" at bounding box center [193, 218] width 324 height 18
type input "ma"
click at [231, 167] on h4 "Basic Insurance Information" at bounding box center [193, 167] width 326 height 10
click at [96, 223] on input "text" at bounding box center [193, 218] width 324 height 18
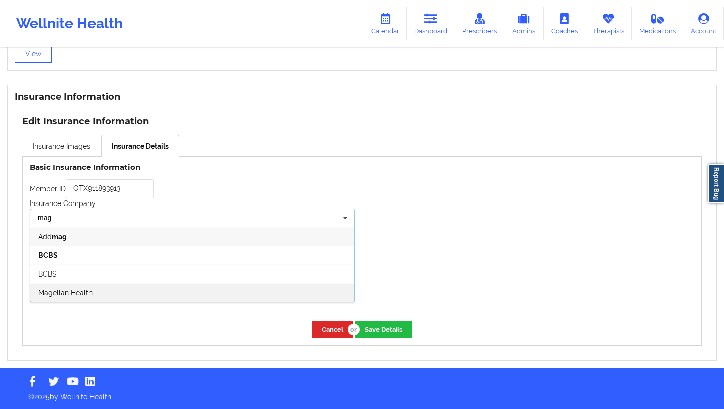
type input "mag"
click at [70, 289] on span "Magellan Health" at bounding box center [65, 292] width 54 height 8
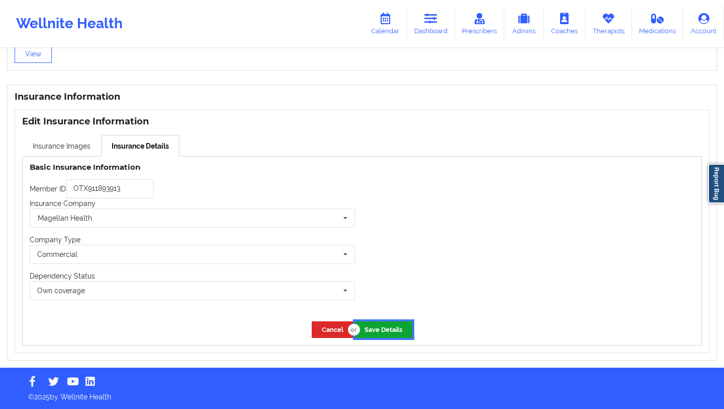
click at [395, 329] on button "Save Details" at bounding box center [383, 329] width 57 height 17
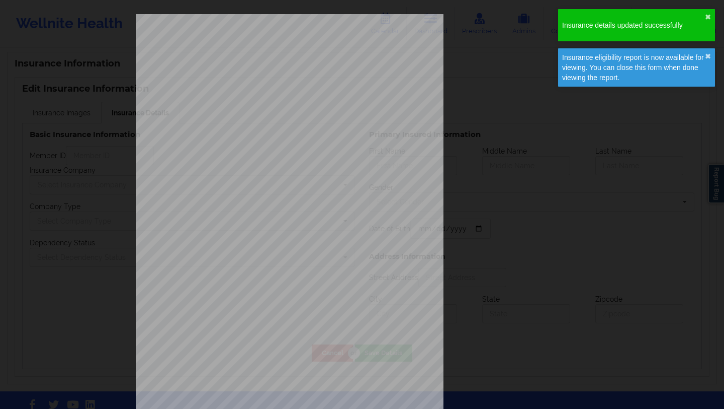
type input "OTX911893913"
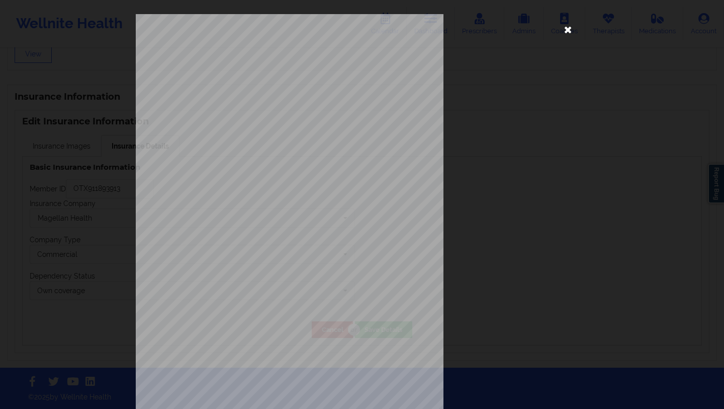
click at [567, 32] on icon at bounding box center [568, 29] width 16 height 16
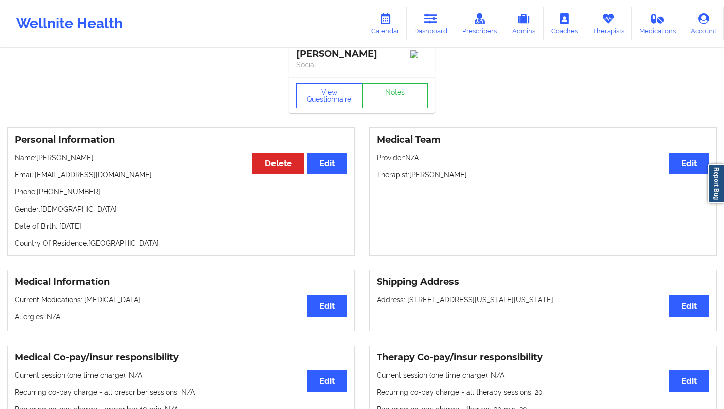
scroll to position [0, 0]
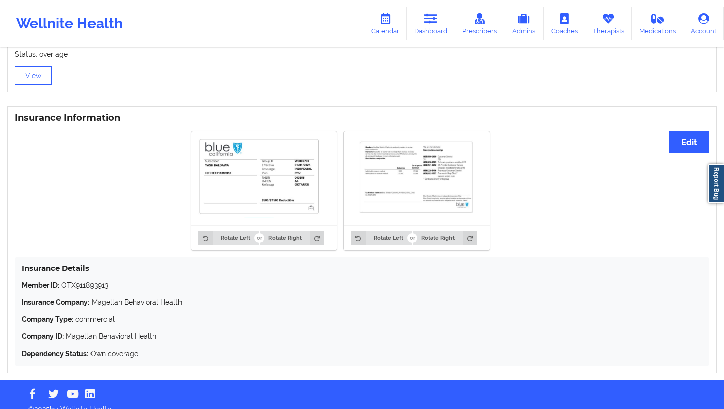
scroll to position [691, 0]
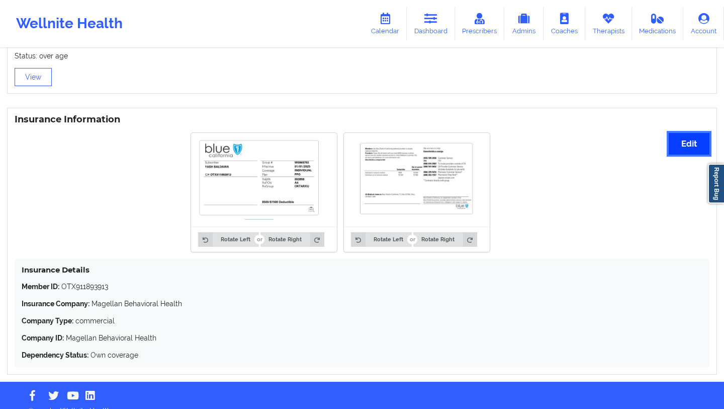
click at [692, 146] on button "Edit" at bounding box center [689, 144] width 41 height 22
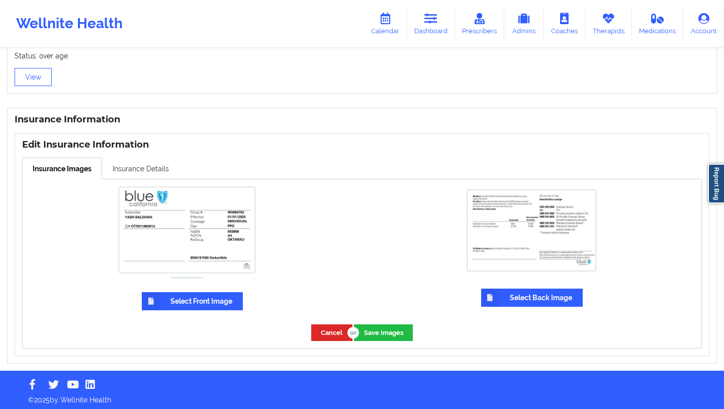
click at [164, 172] on link "Insurance Details" at bounding box center [140, 167] width 77 height 21
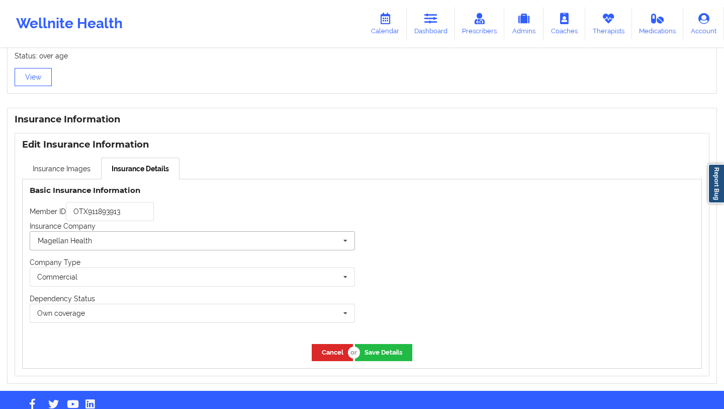
click at [104, 245] on input "text" at bounding box center [193, 240] width 324 height 18
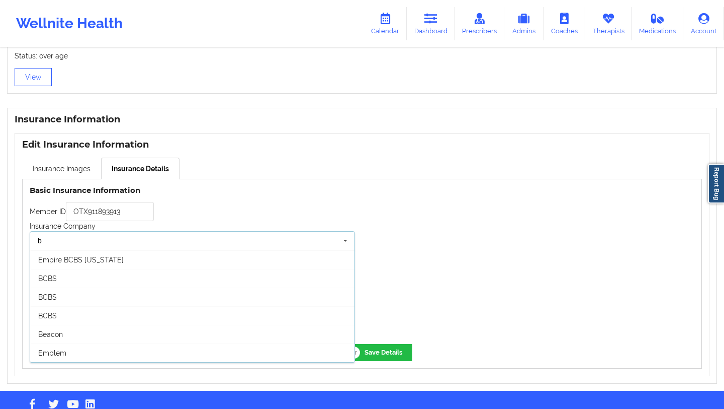
scroll to position [18, 0]
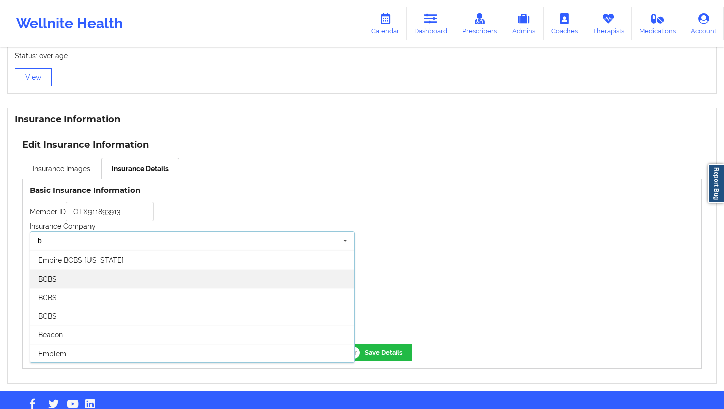
type input "b"
click at [51, 279] on span "BCBS" at bounding box center [47, 279] width 19 height 8
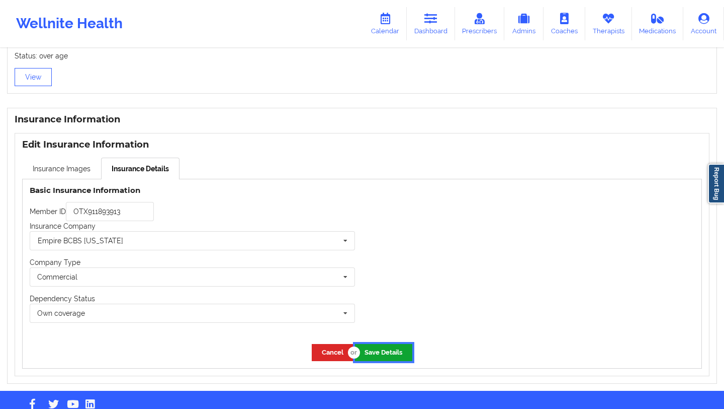
click at [378, 353] on button "Save Details" at bounding box center [383, 352] width 57 height 17
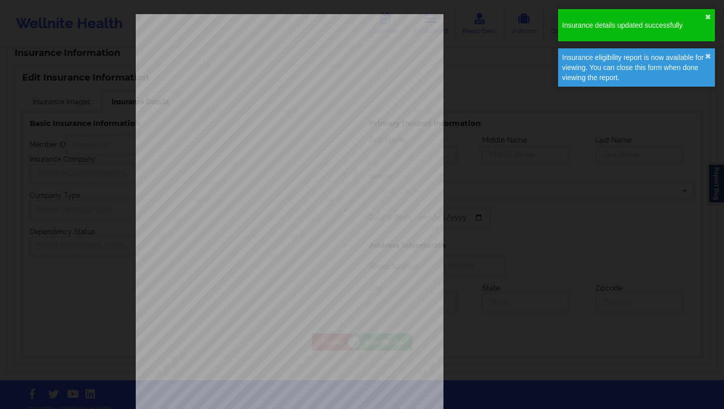
type input "OTX911893913"
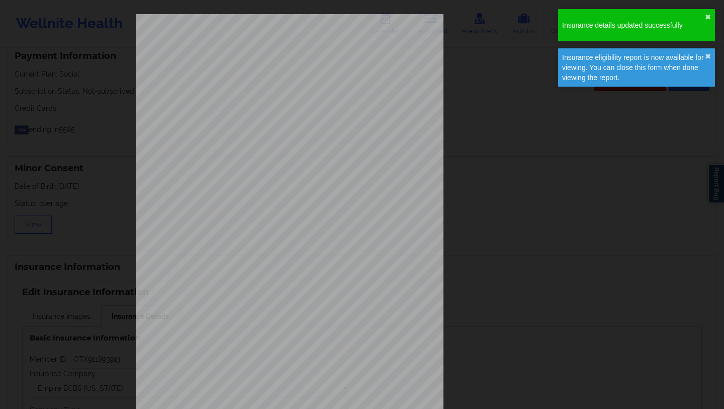
scroll to position [688, 0]
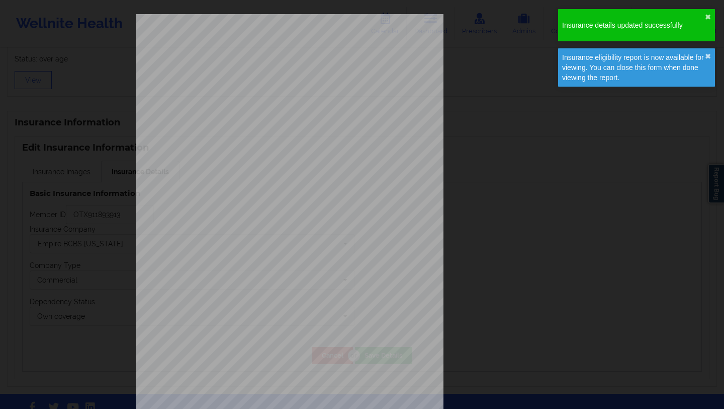
click at [528, 180] on div "QUERY CRITERIA PAYER DOS : 10/10/2025 BCBS of New York (Empire) Client Payer Na…" at bounding box center [362, 213] width 453 height 398
click at [707, 15] on button "✖︎" at bounding box center [708, 17] width 6 height 8
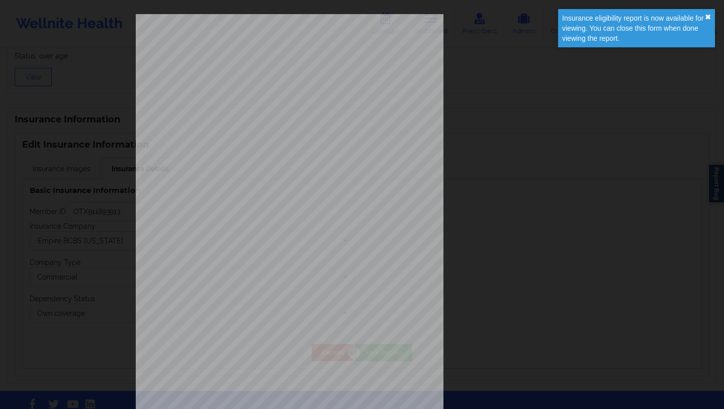
click at [710, 14] on button "✖︎" at bounding box center [708, 17] width 6 height 8
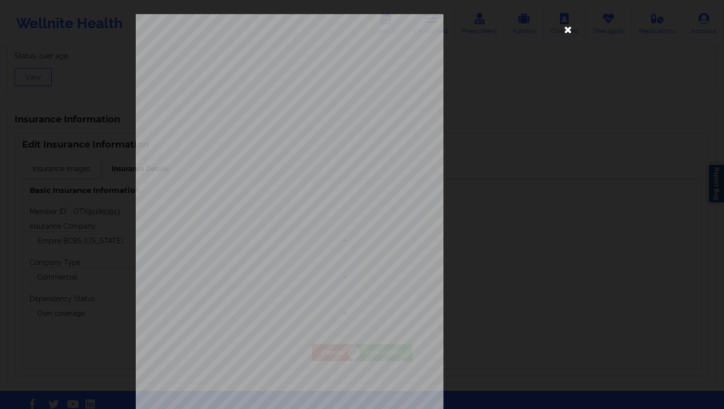
click at [565, 28] on icon at bounding box center [568, 29] width 16 height 16
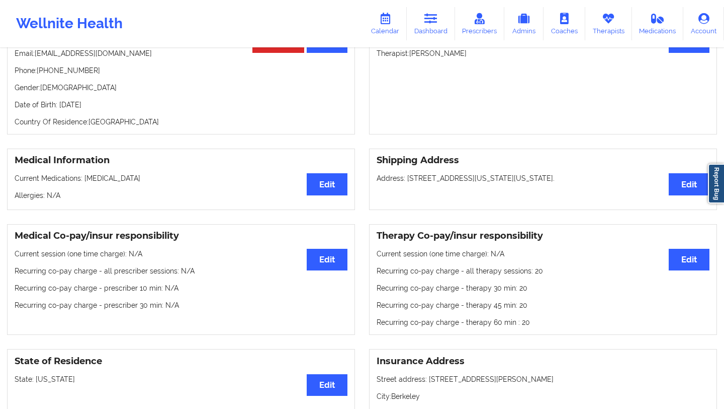
scroll to position [0, 0]
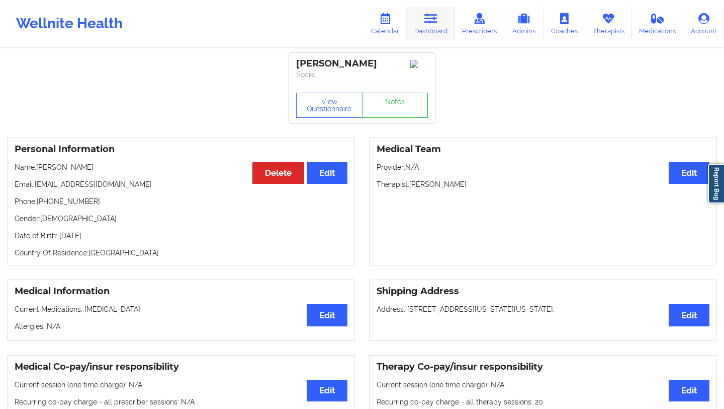
click at [430, 37] on link "Dashboard" at bounding box center [431, 23] width 48 height 33
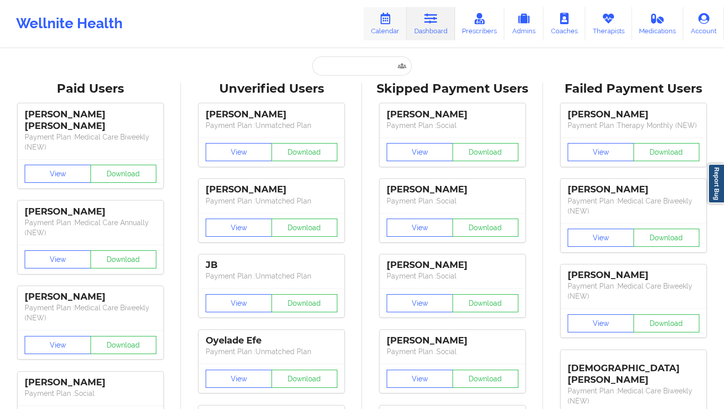
click at [389, 23] on icon at bounding box center [385, 18] width 13 height 11
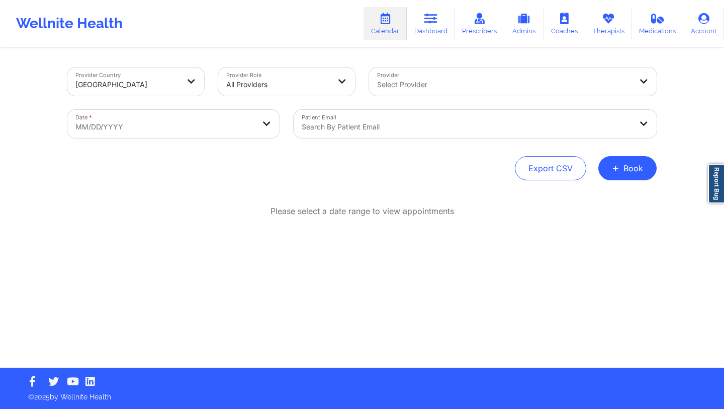
click at [347, 119] on div "Search by patient email" at bounding box center [463, 124] width 339 height 28
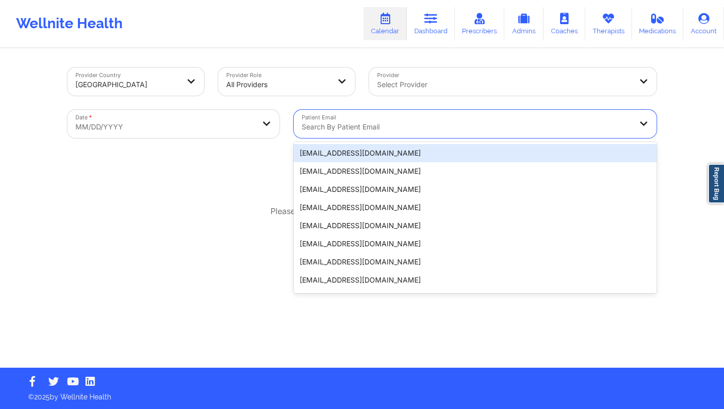
click at [414, 73] on div "Select Provider" at bounding box center [501, 81] width 264 height 28
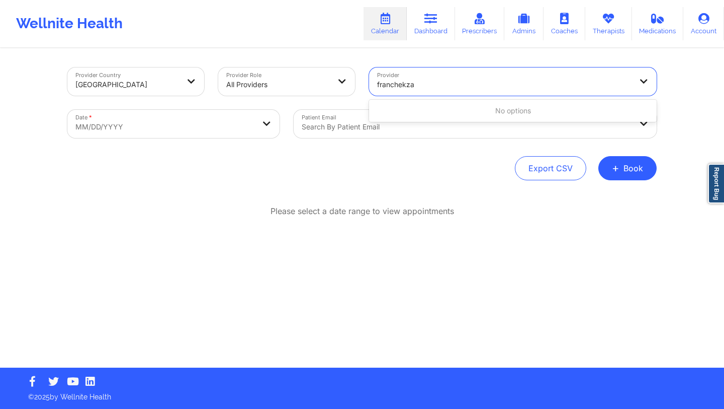
type input "franchekza"
click at [412, 83] on input "franchekza" at bounding box center [396, 84] width 39 height 10
drag, startPoint x: 439, startPoint y: 84, endPoint x: 377, endPoint y: 78, distance: 62.2
click at [376, 79] on div "Select Provider" at bounding box center [501, 81] width 264 height 28
type input "boyer"
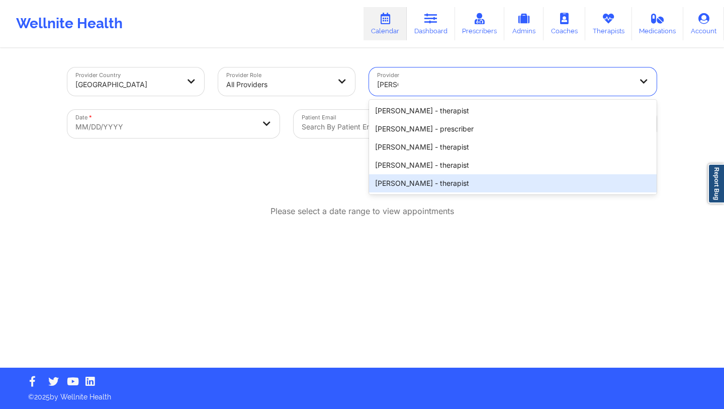
click at [402, 183] on div "Franchezka Boyer - therapist" at bounding box center [513, 183] width 288 height 18
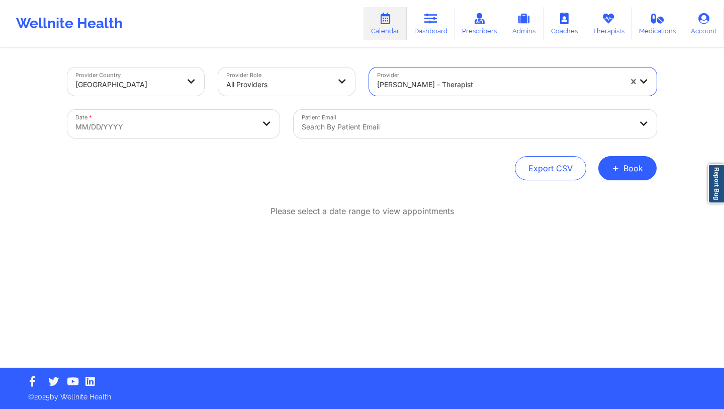
click at [248, 131] on body "Wellnite Health Calendar Dashboard Prescribers Admins Coaches Therapists Medica…" at bounding box center [362, 204] width 724 height 409
select select "2025-8"
select select "2025-9"
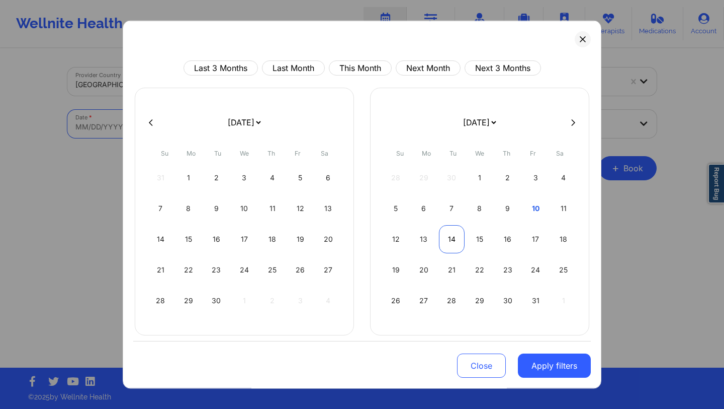
click at [449, 248] on div "14" at bounding box center [452, 239] width 26 height 28
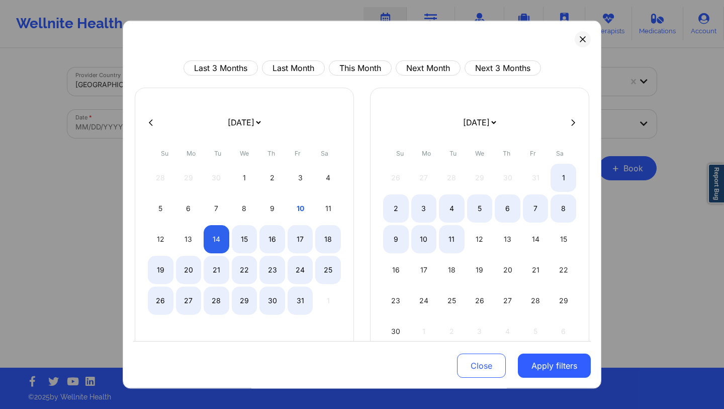
select select "2025-9"
select select "2025-10"
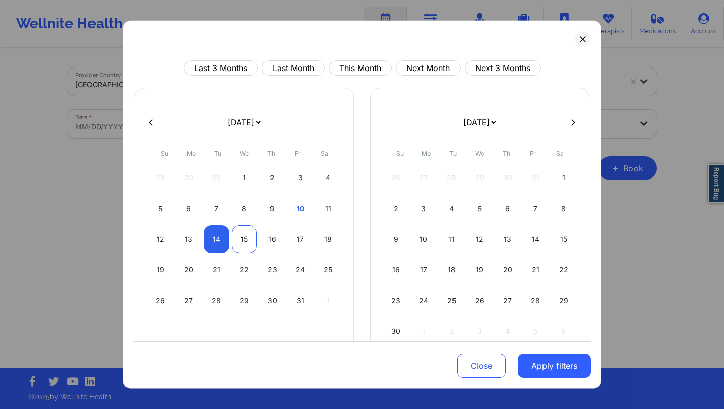
select select "2025-9"
select select "2025-10"
click at [238, 243] on div "15" at bounding box center [245, 239] width 26 height 28
select select "2025-9"
select select "2025-10"
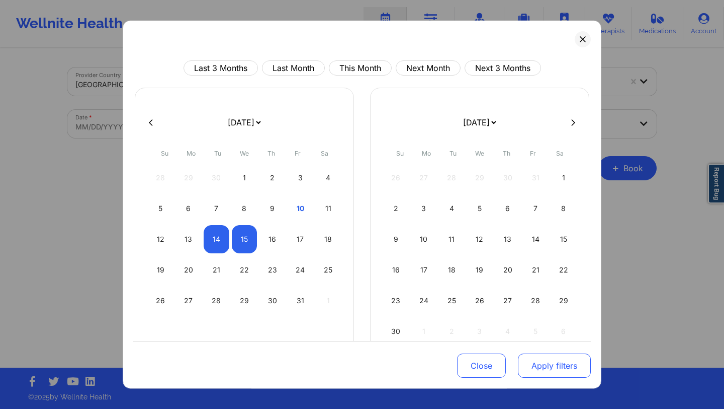
click at [527, 357] on button "Apply filters" at bounding box center [554, 365] width 73 height 24
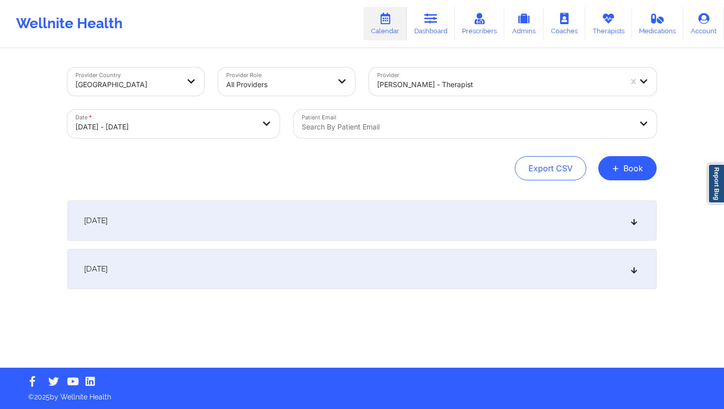
click at [459, 213] on div "October 14, 2025" at bounding box center [362, 220] width 590 height 40
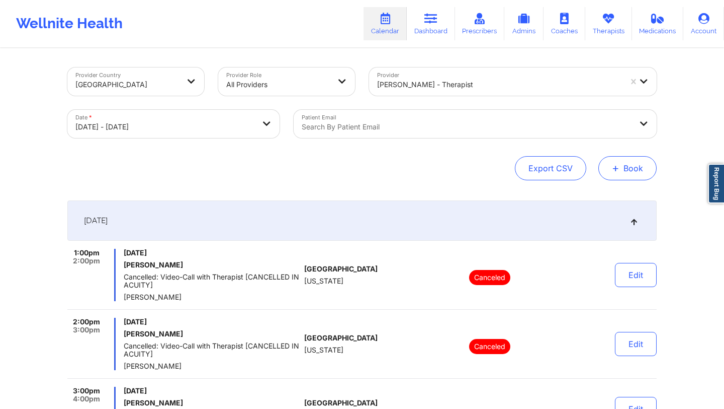
click at [637, 161] on button "+ Book" at bounding box center [628, 168] width 58 height 24
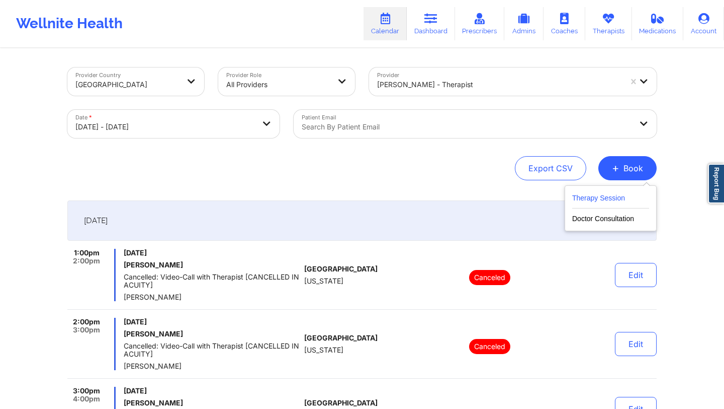
click at [601, 198] on button "Therapy Session" at bounding box center [611, 200] width 77 height 17
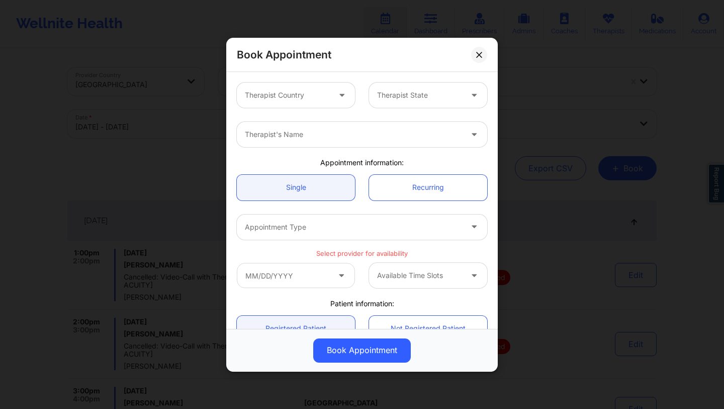
click at [367, 137] on div at bounding box center [353, 134] width 217 height 12
click at [328, 107] on div "Therapist Country Therapist State" at bounding box center [362, 94] width 265 height 39
click at [324, 96] on div at bounding box center [287, 95] width 85 height 12
click at [318, 122] on div "Therapist's Name" at bounding box center [350, 134] width 226 height 25
type input "franchez"
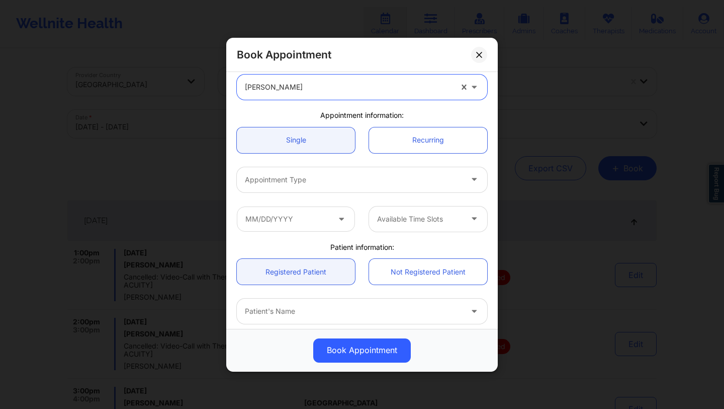
scroll to position [54, 0]
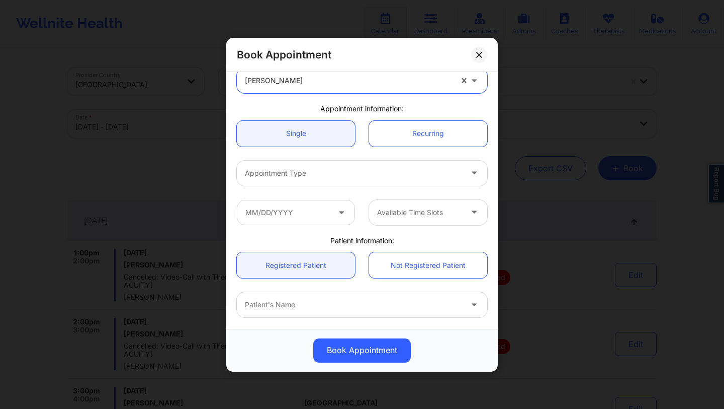
click at [350, 178] on div at bounding box center [353, 173] width 217 height 12
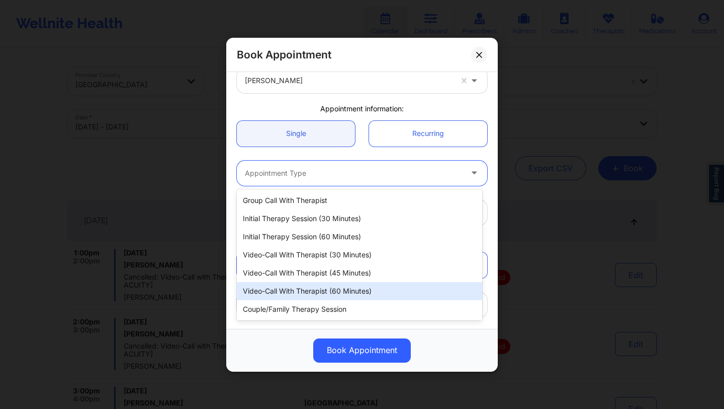
click at [329, 284] on div "Video-Call with Therapist (60 minutes)" at bounding box center [360, 291] width 246 height 18
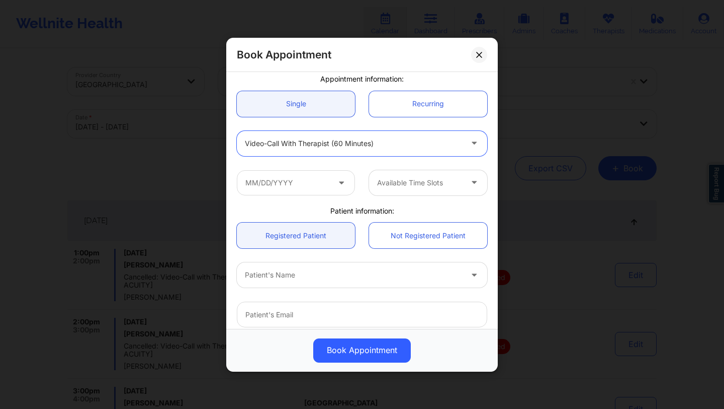
scroll to position [87, 0]
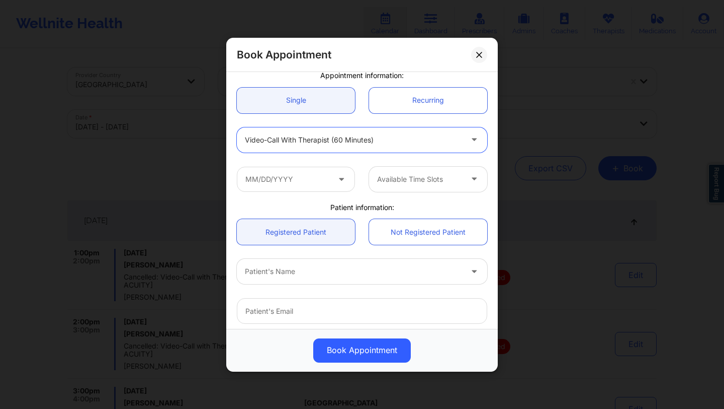
click at [337, 183] on span at bounding box center [343, 179] width 12 height 13
click at [328, 179] on input "text" at bounding box center [296, 178] width 118 height 25
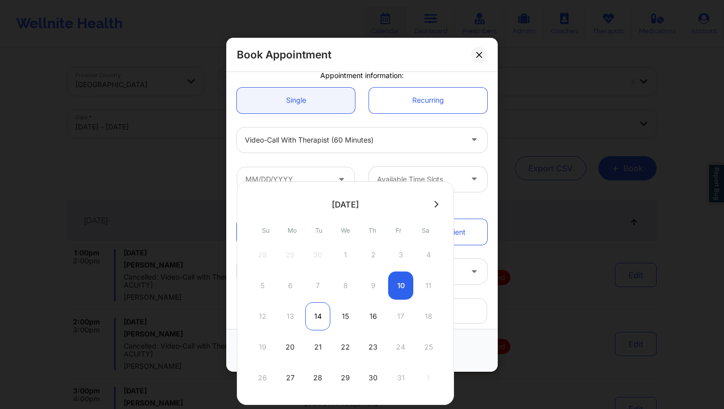
click at [312, 313] on div "14" at bounding box center [317, 316] width 25 height 28
type input "10/14/2025"
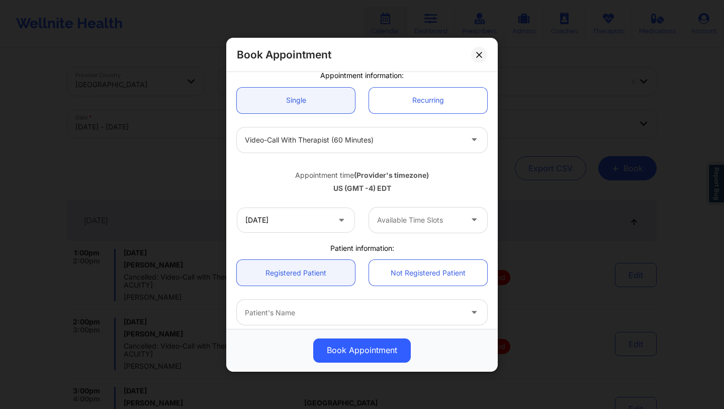
click at [377, 219] on div at bounding box center [419, 220] width 85 height 12
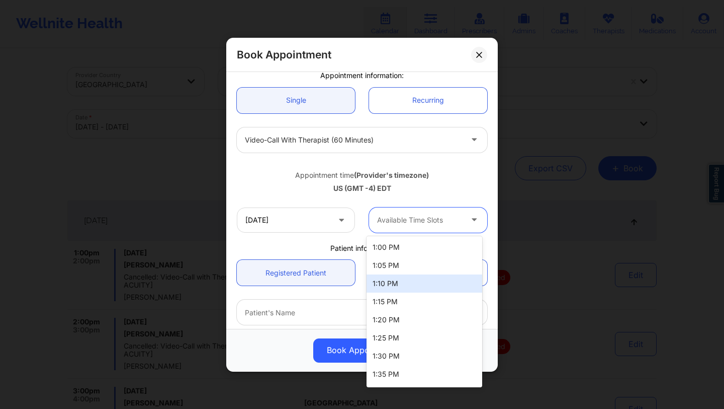
scroll to position [125, 0]
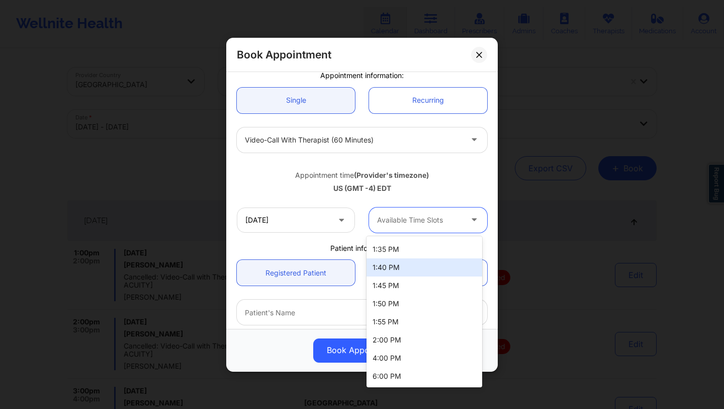
click at [328, 190] on div "US (GMT -4) EDT" at bounding box center [362, 188] width 251 height 10
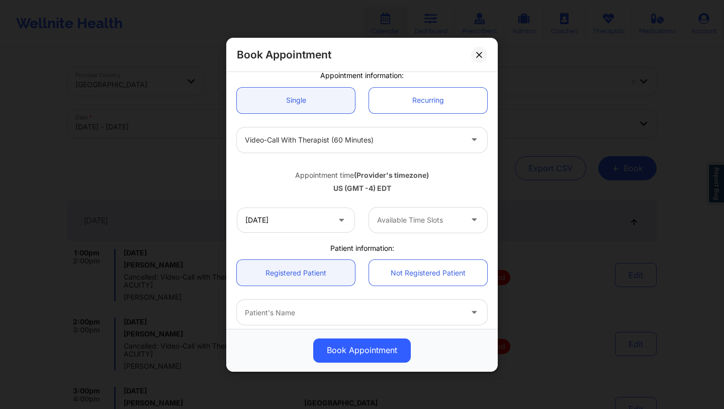
scroll to position [212, 0]
